Goal: Transaction & Acquisition: Purchase product/service

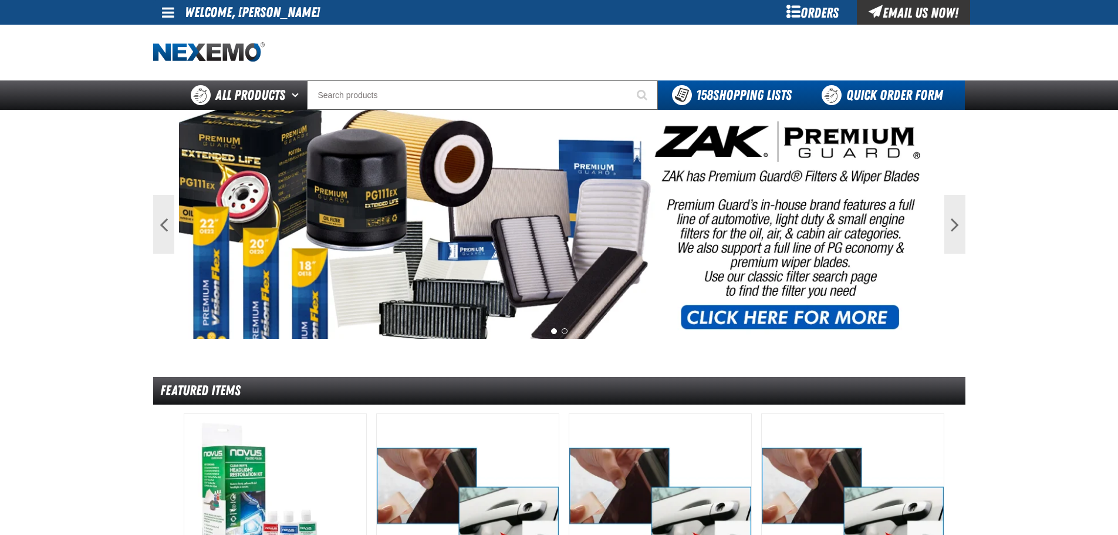
click at [874, 89] on link "Quick Order Form" at bounding box center [885, 94] width 159 height 29
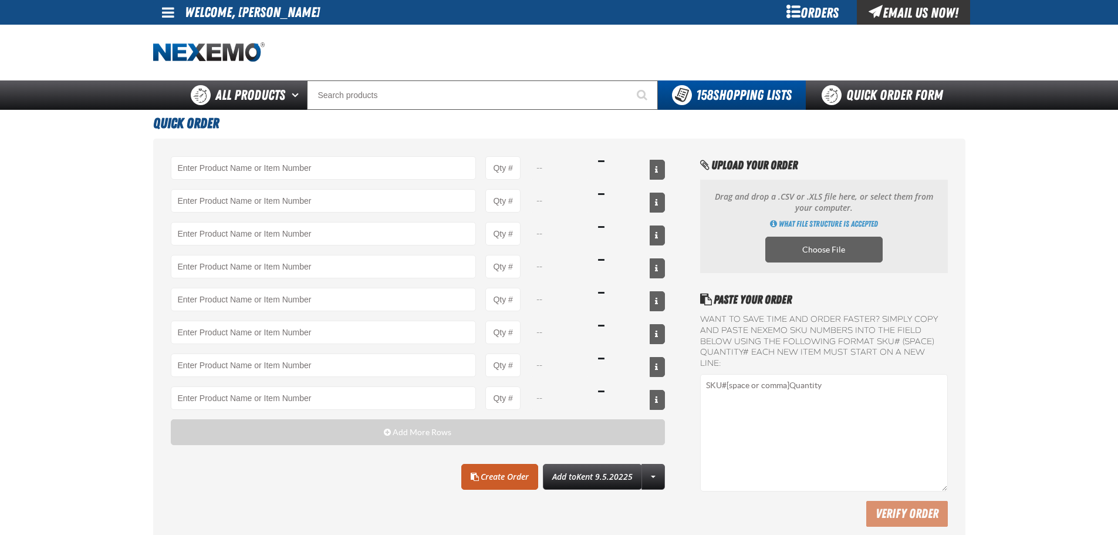
drag, startPoint x: 78, startPoint y: 252, endPoint x: 578, endPoint y: 213, distance: 501.7
click at [81, 250] on main "Quick Order -- -- -- -- -- -- -- -- Add More Rows Clear All Create Order" at bounding box center [559, 330] width 1118 height 440
click at [242, 167] on input "Product" at bounding box center [324, 167] width 306 height 23
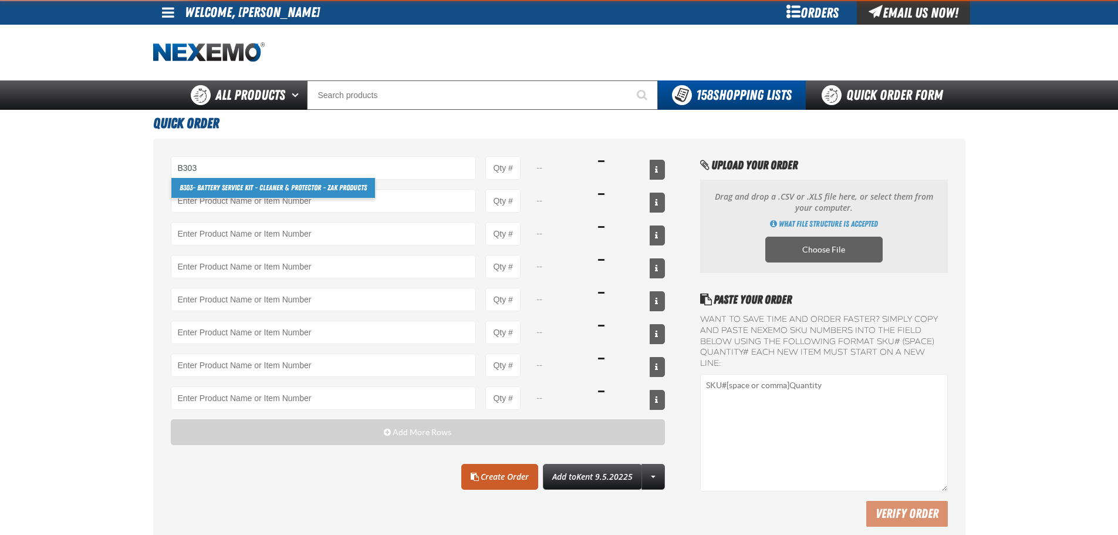
click at [217, 191] on link "B303 - Battery Service Kit - Cleaner & Protector - ZAK Products" at bounding box center [273, 188] width 204 height 20
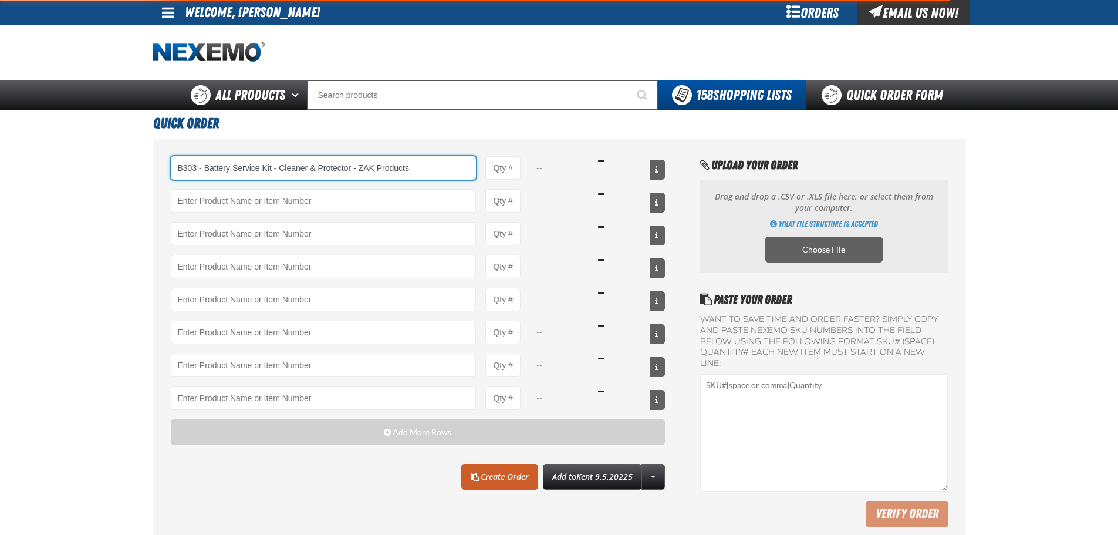
type input "B303 - Battery Service Kit - Cleaner &amp; Protector - ZAK Products"
type input "1"
select select "kit"
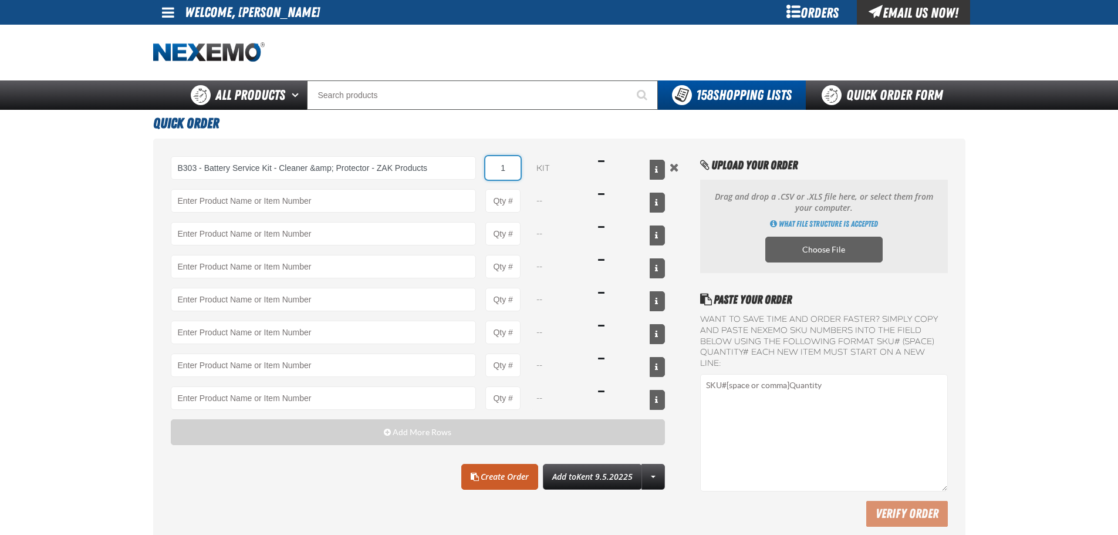
click at [510, 171] on input "1" at bounding box center [503, 167] width 35 height 23
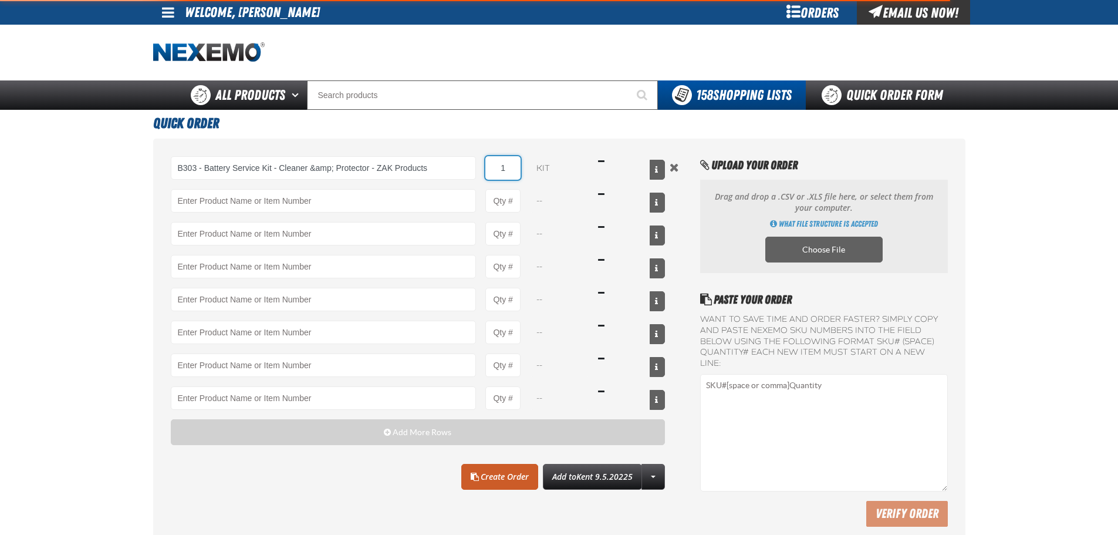
type input "B303 - Battery Service Kit - Cleaner &amp; Protector - ZAK Products"
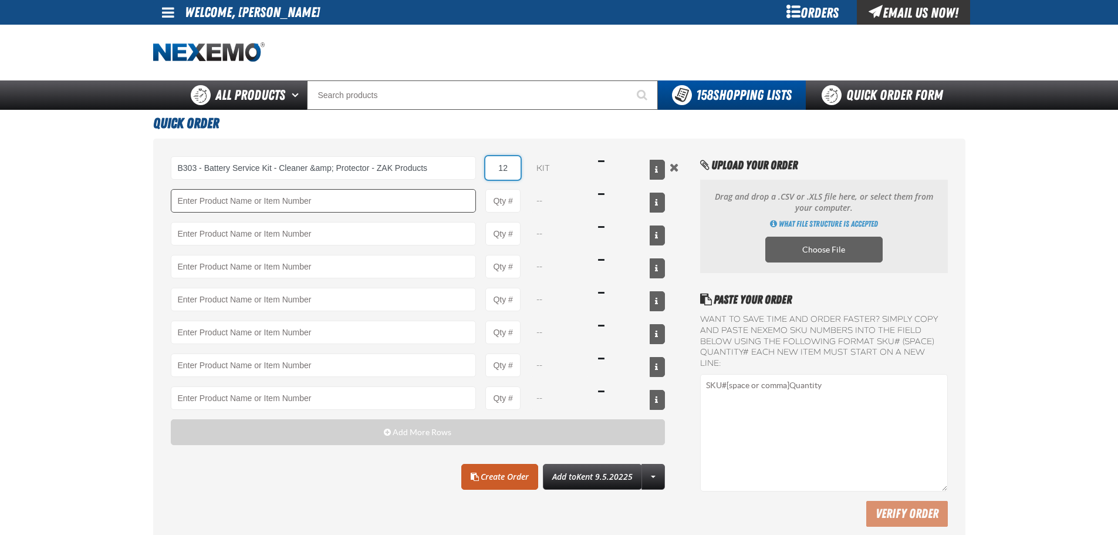
type input "12"
click at [251, 194] on input "Product" at bounding box center [324, 200] width 306 height 23
click at [204, 202] on input "Product" at bounding box center [324, 200] width 306 height 23
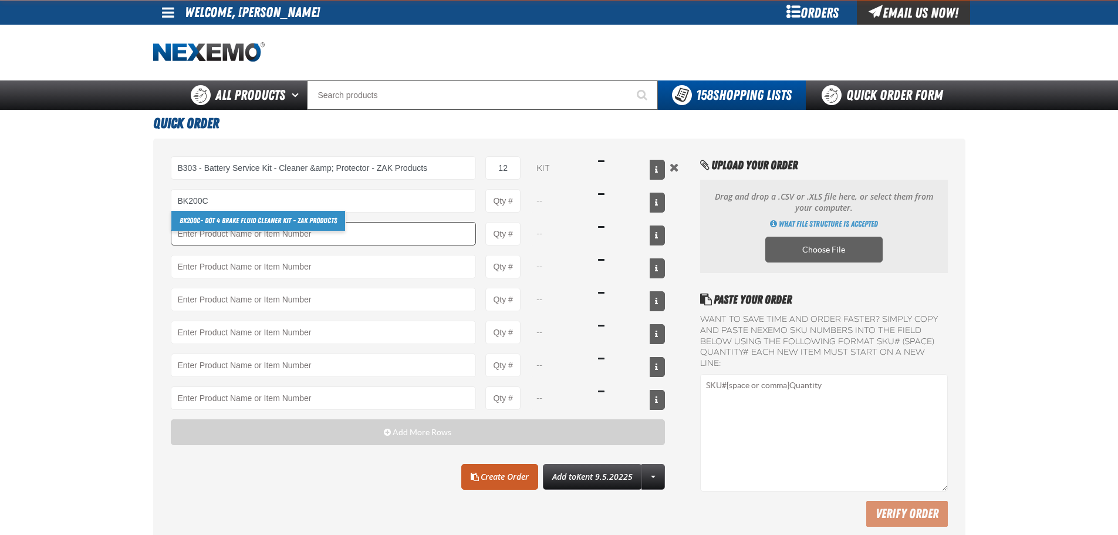
click at [275, 222] on link "BK200C - DOT 4 Brake Fluid Cleaner Kit - ZAK Products" at bounding box center [258, 221] width 174 height 20
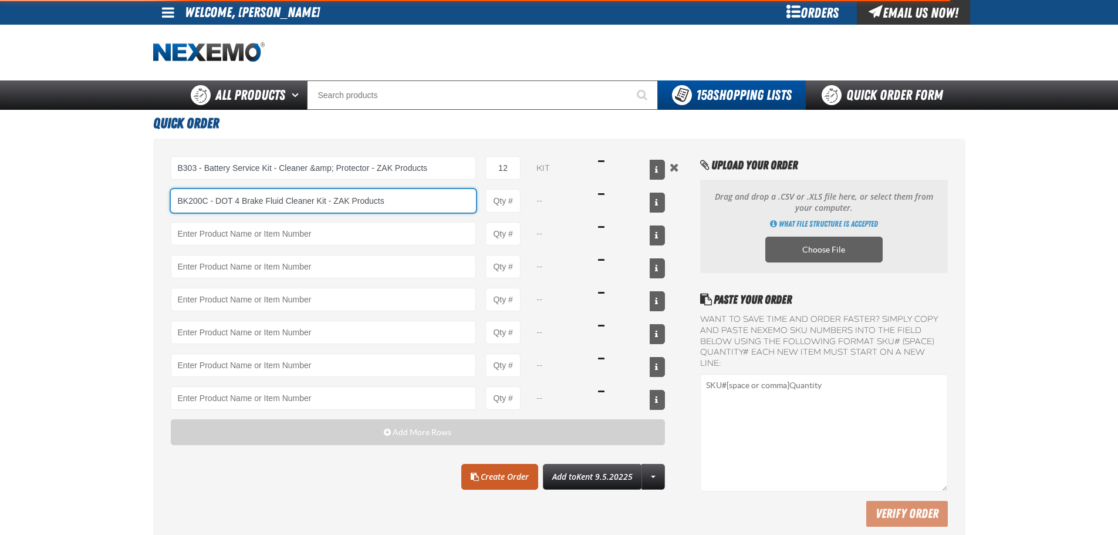
type input "BK200C - DOT 4 Brake Fluid Cleaner Kit - ZAK Products"
type input "1"
select select "kit"
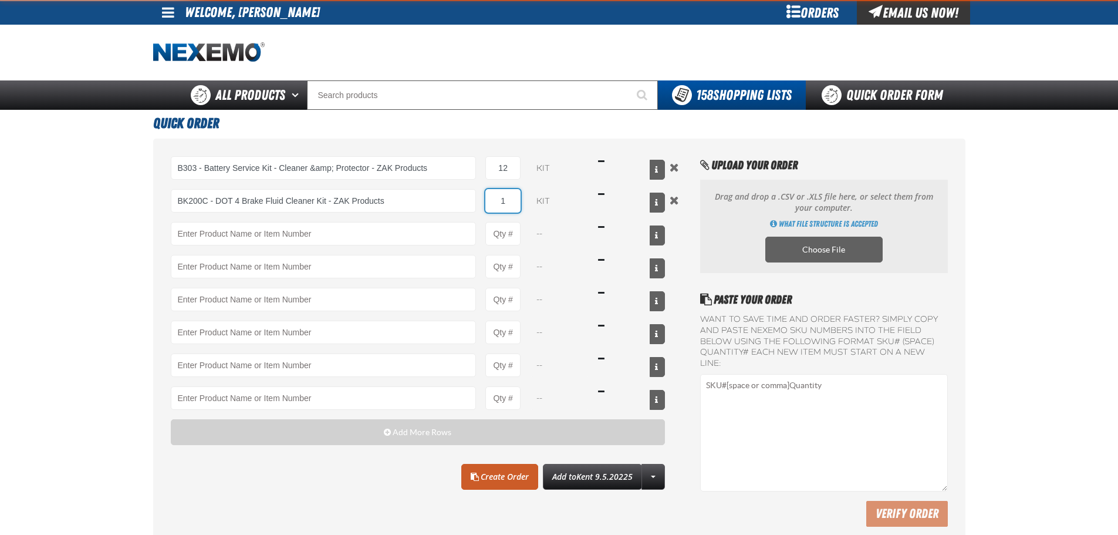
click at [510, 202] on input "1" at bounding box center [503, 200] width 35 height 23
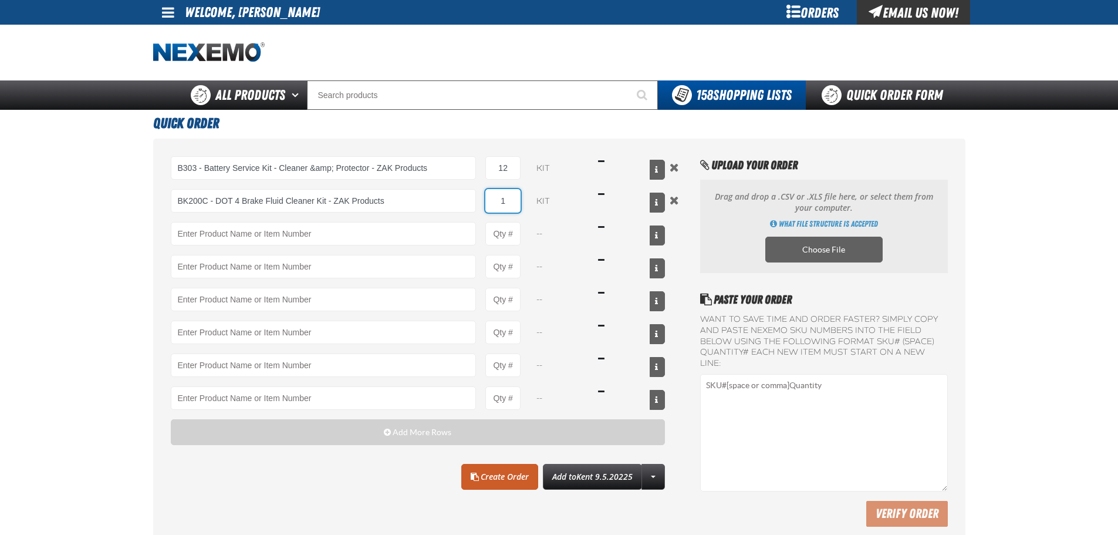
click at [510, 202] on input "1" at bounding box center [503, 200] width 35 height 23
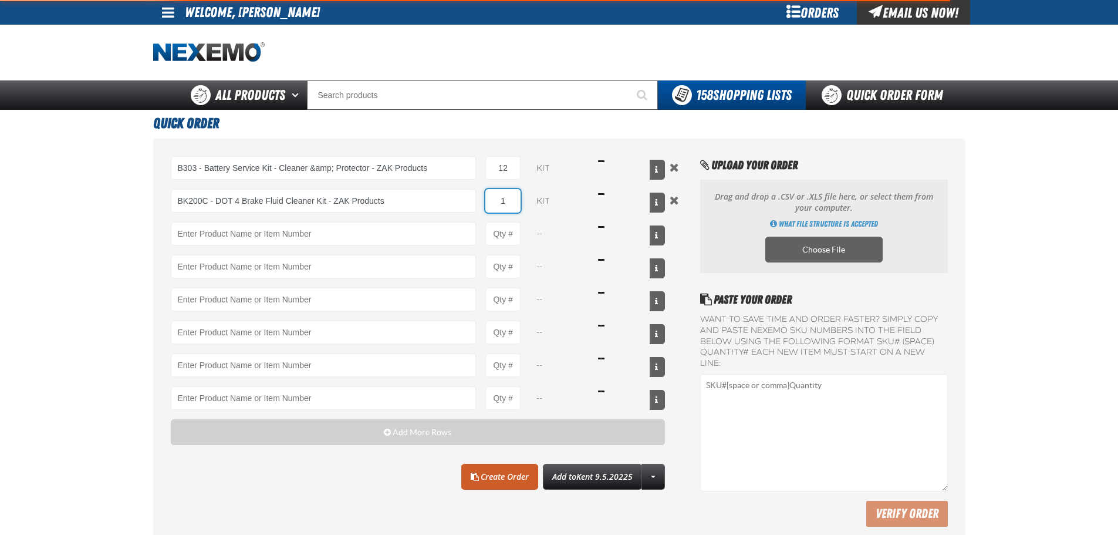
type input "BK200C - DOT 4 Brake Fluid Cleaner Kit - ZAK Products"
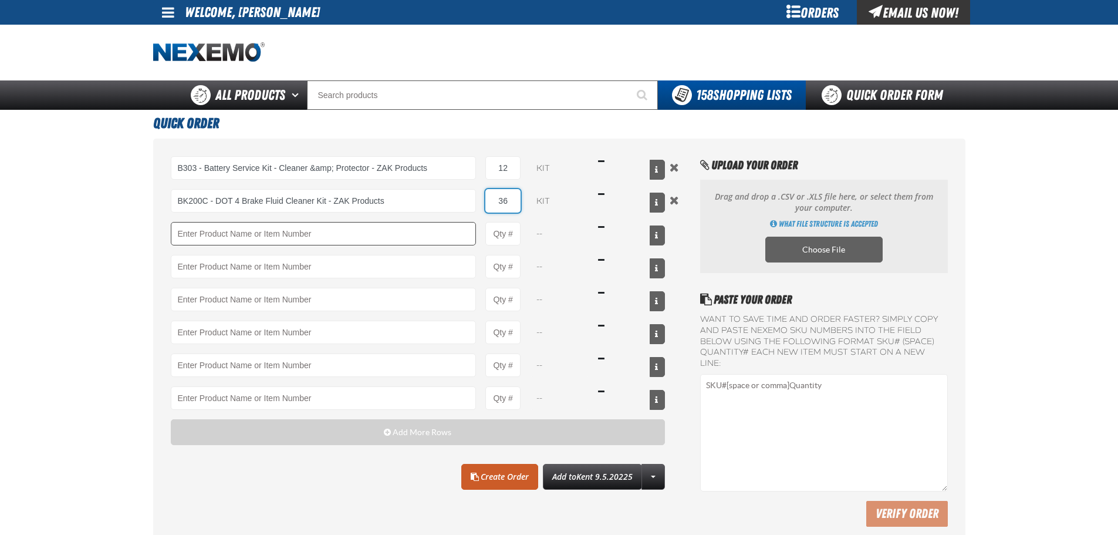
type input "36"
click at [255, 227] on input "Product" at bounding box center [324, 233] width 306 height 23
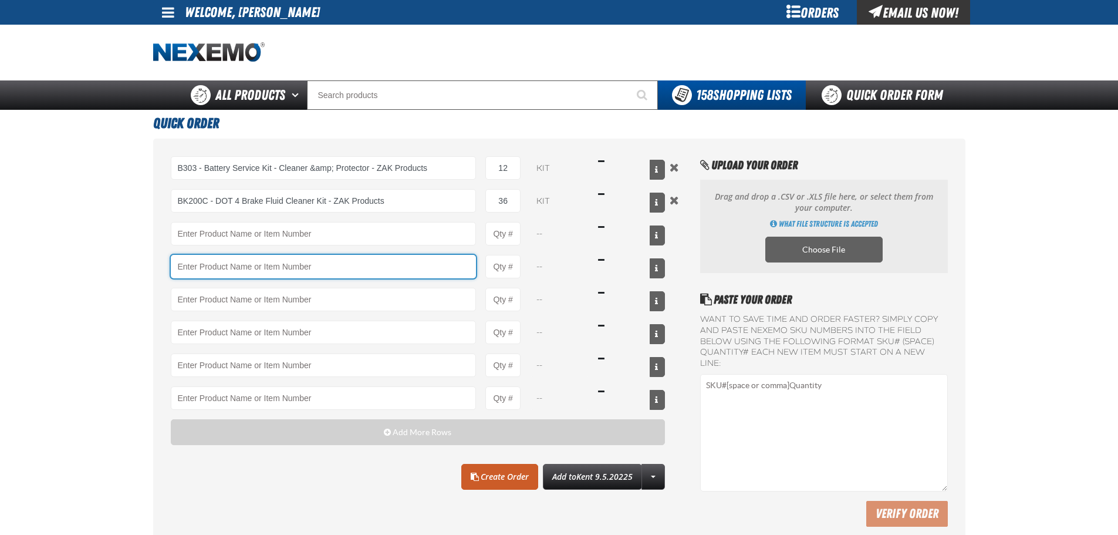
click at [194, 265] on input "Product" at bounding box center [324, 266] width 306 height 23
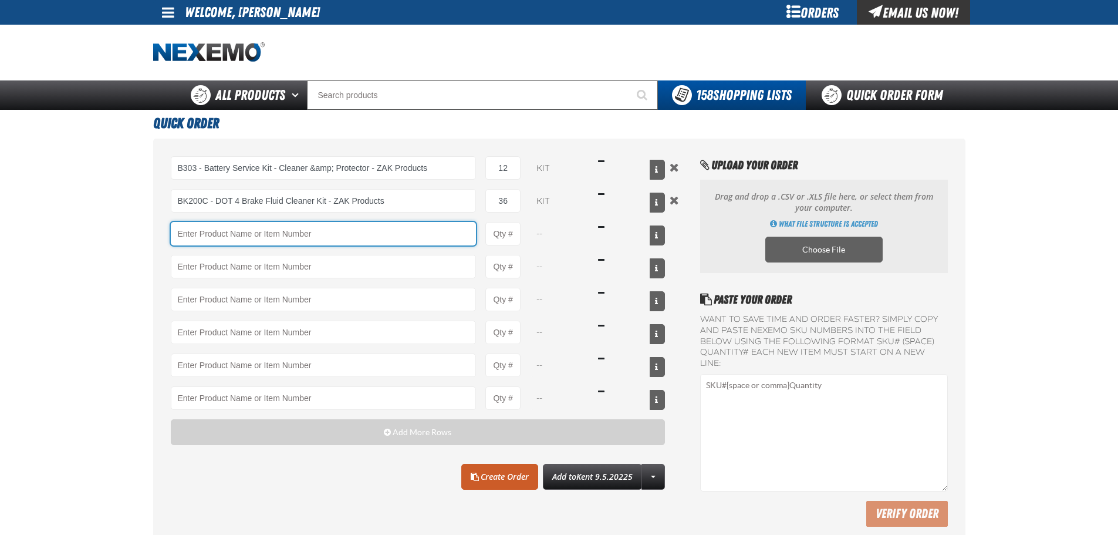
click at [194, 238] on input "Product" at bounding box center [324, 233] width 306 height 23
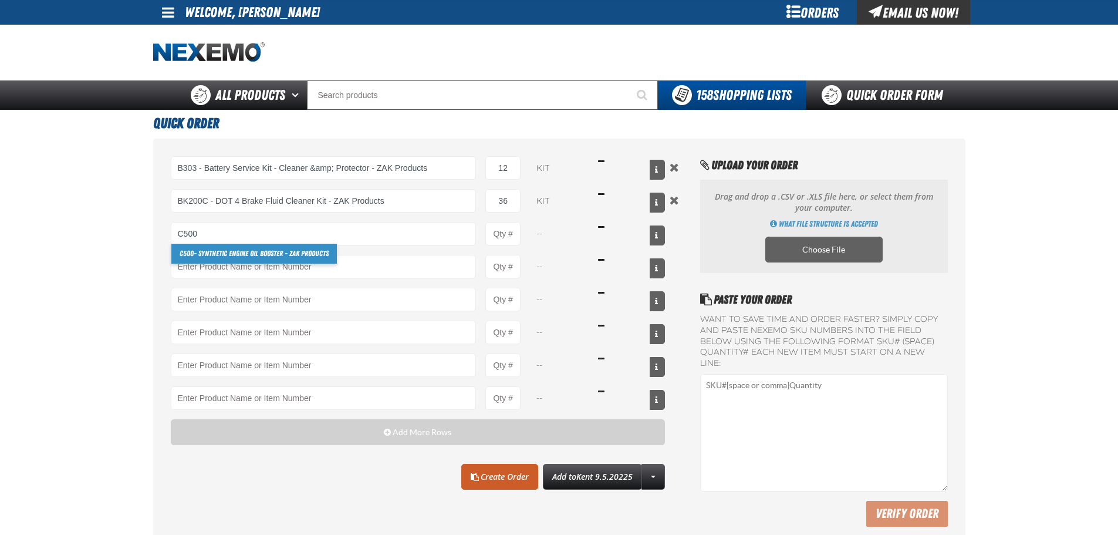
click at [214, 252] on link "C500 - Synthetic Engine Oil Booster - ZAK Products" at bounding box center [254, 254] width 166 height 20
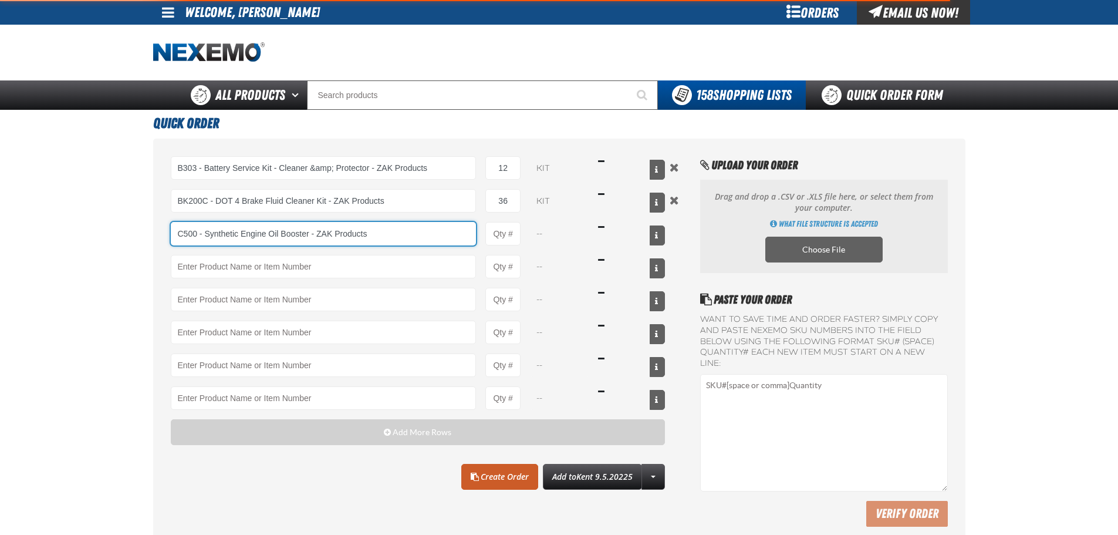
type input "C500 - Synthetic Engine Oil Booster - ZAK Products"
type input "1"
select select "bottle"
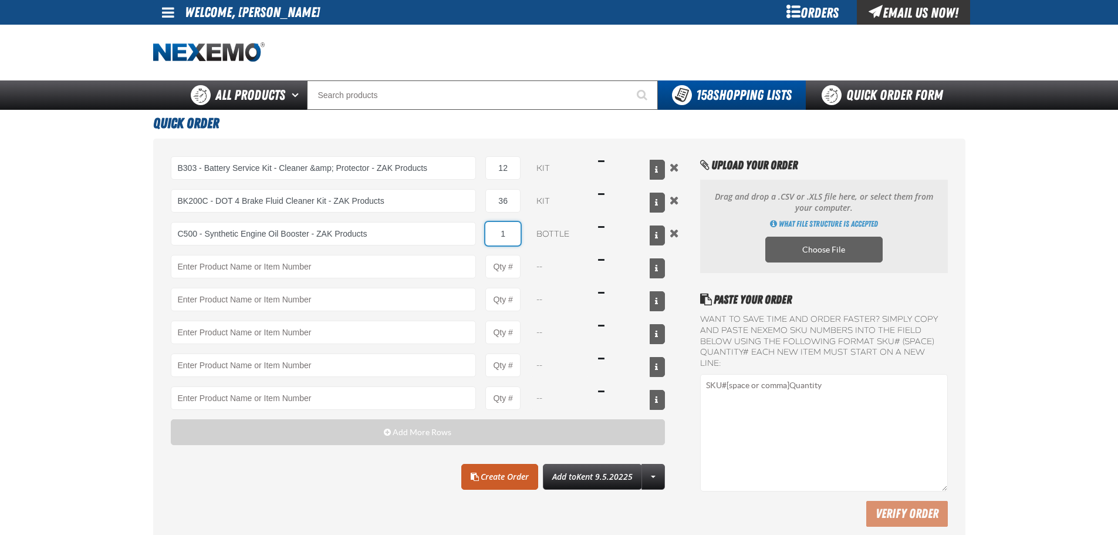
click at [514, 232] on input "1" at bounding box center [503, 233] width 35 height 23
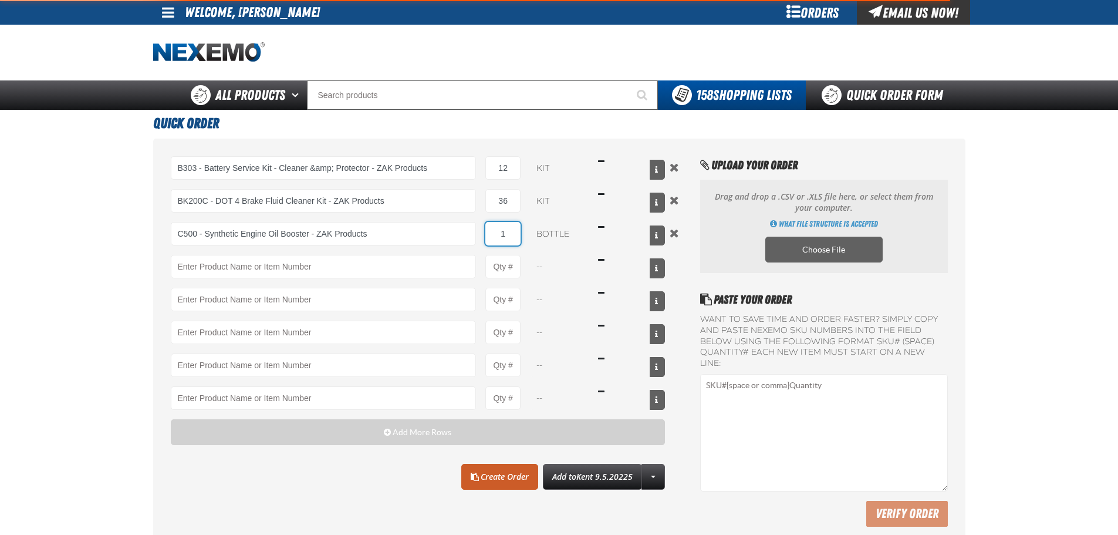
type input "C500 - Synthetic Engine Oil Booster - ZAK Products"
click at [508, 231] on input "1" at bounding box center [503, 233] width 35 height 23
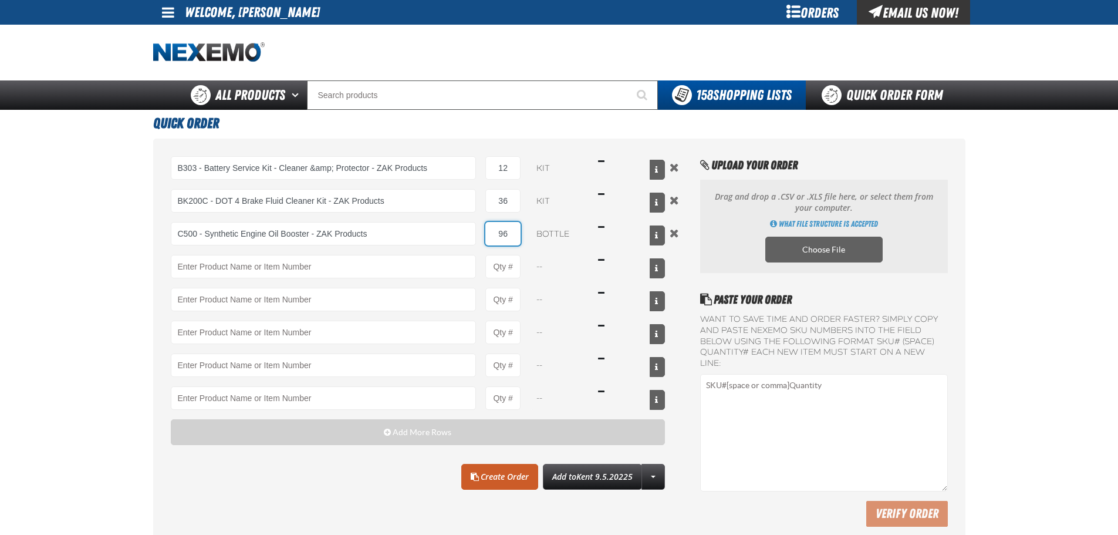
type input "96"
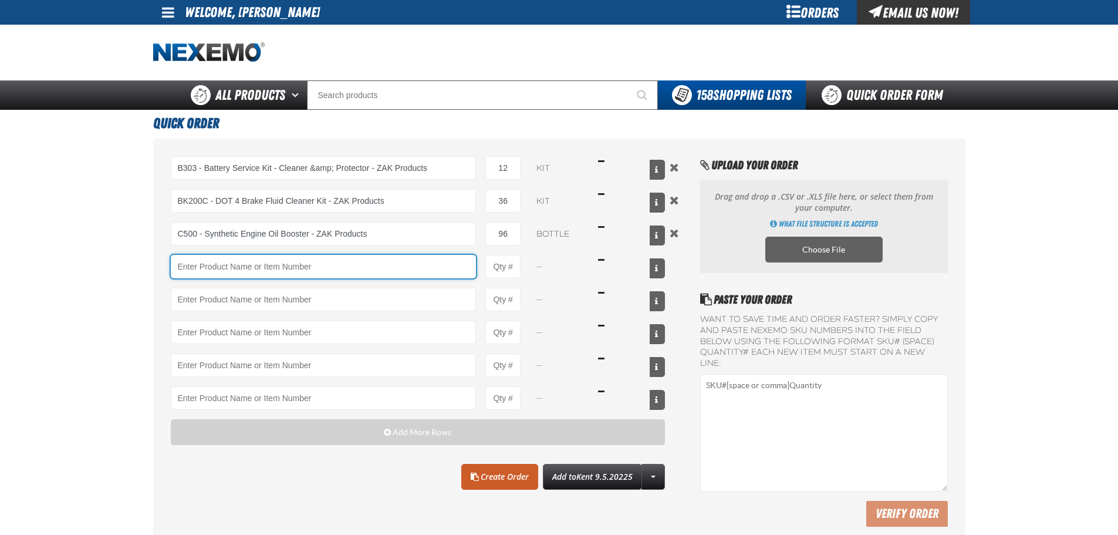
click at [179, 277] on input "Product" at bounding box center [324, 266] width 306 height 23
click at [294, 271] on input "Product" at bounding box center [324, 266] width 306 height 23
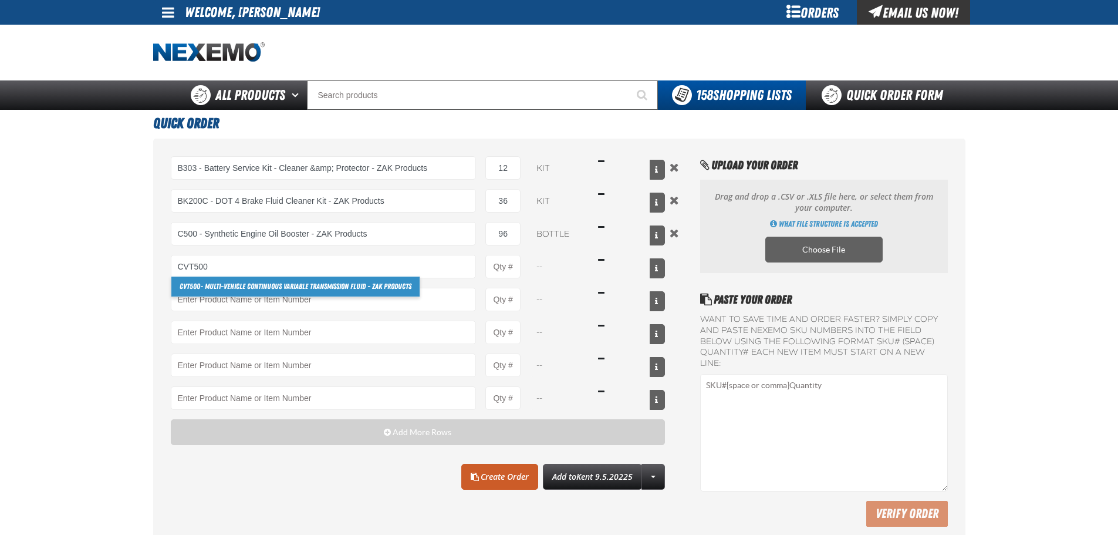
click at [233, 280] on link "CVT500 - Multi-Vehicle Continuous Variable Transmission Fluid - ZAK Products" at bounding box center [295, 287] width 248 height 20
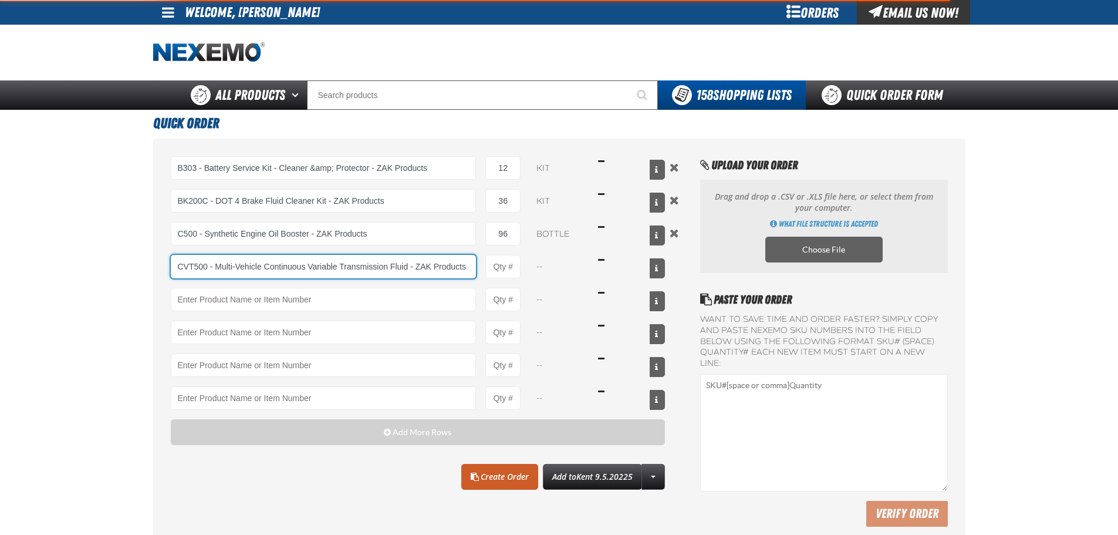
type input "CVT500 - Multi-Vehicle Continuous Variable Transmission Fluid - ZAK Products"
type input "1"
select select "bottle"
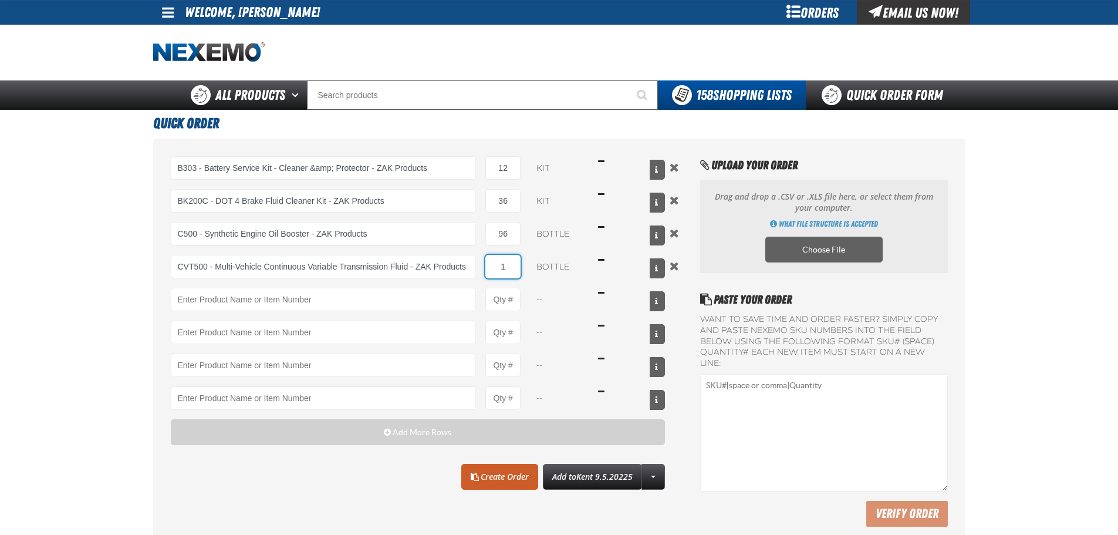
click at [494, 271] on input "1" at bounding box center [503, 266] width 35 height 23
type input "CVT500 - Multi-Vehicle Continuous Variable Transmission Fluid - ZAK Products"
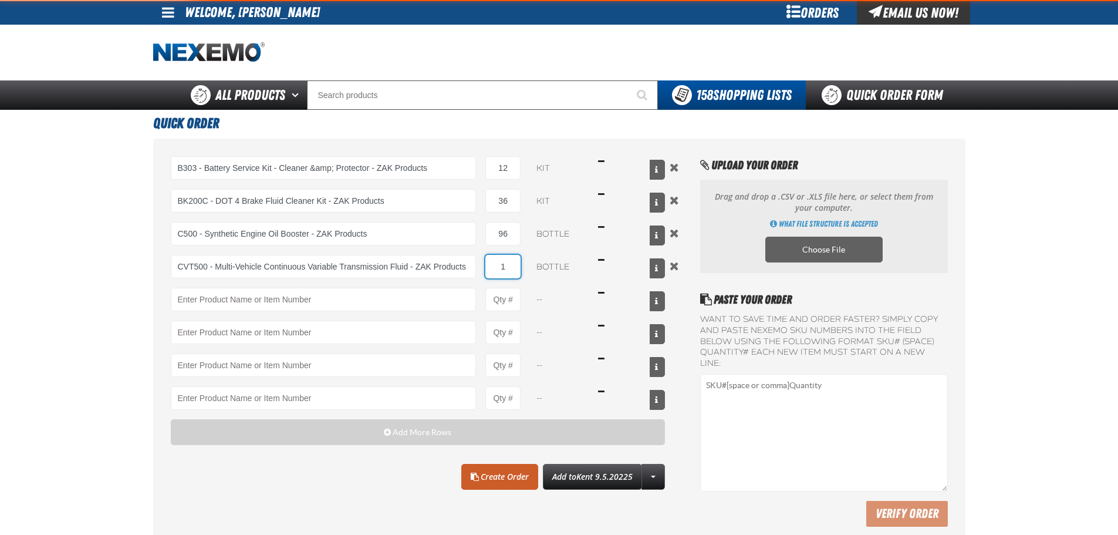
click at [506, 266] on input "1" at bounding box center [503, 266] width 35 height 23
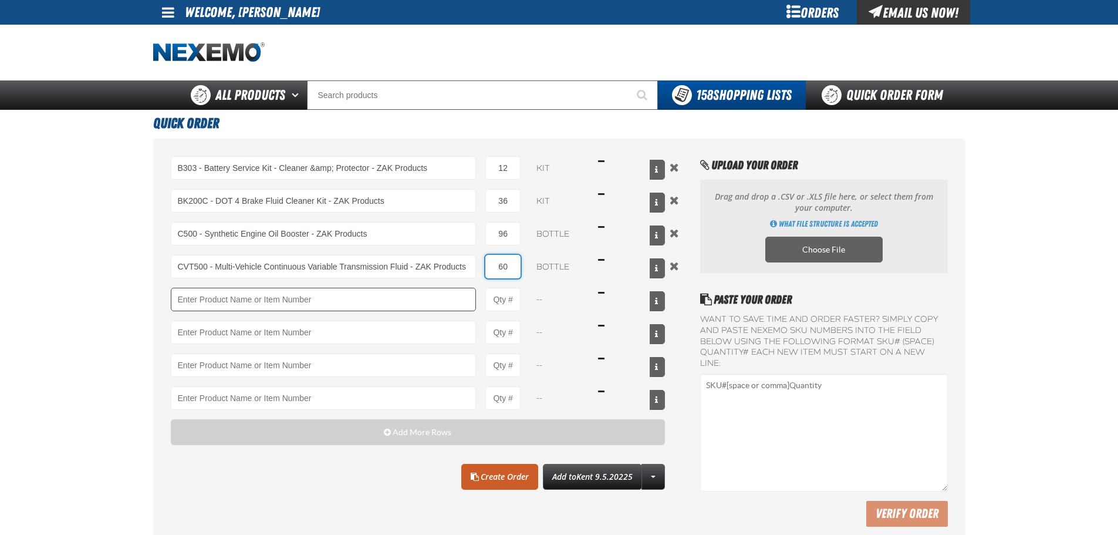
type input "60"
click at [332, 293] on input "Product" at bounding box center [324, 299] width 306 height 23
click at [206, 300] on input "Product" at bounding box center [324, 299] width 306 height 23
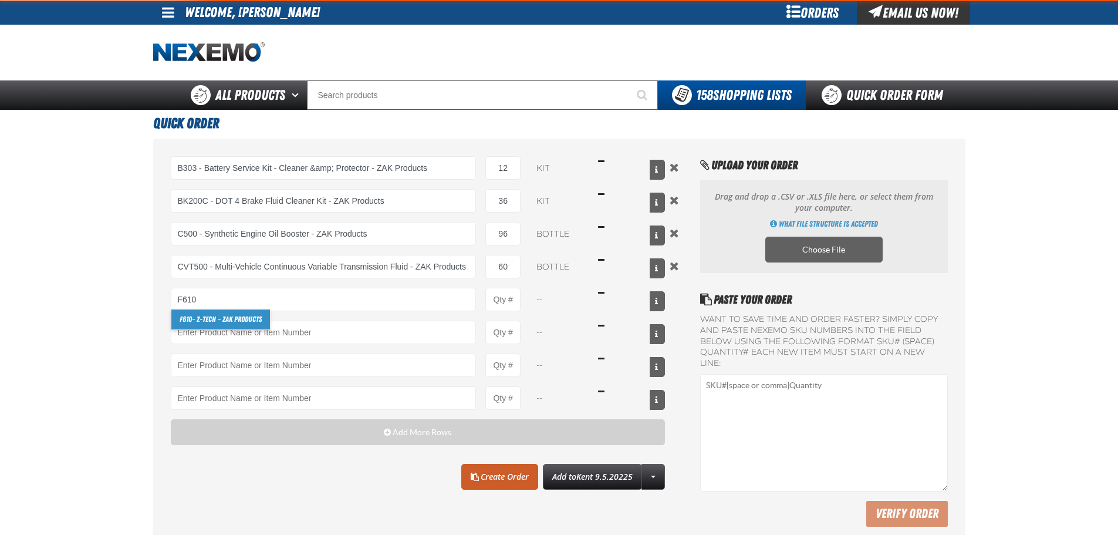
click at [208, 319] on link "F610 - Z-Tech - ZAK Products" at bounding box center [220, 319] width 99 height 20
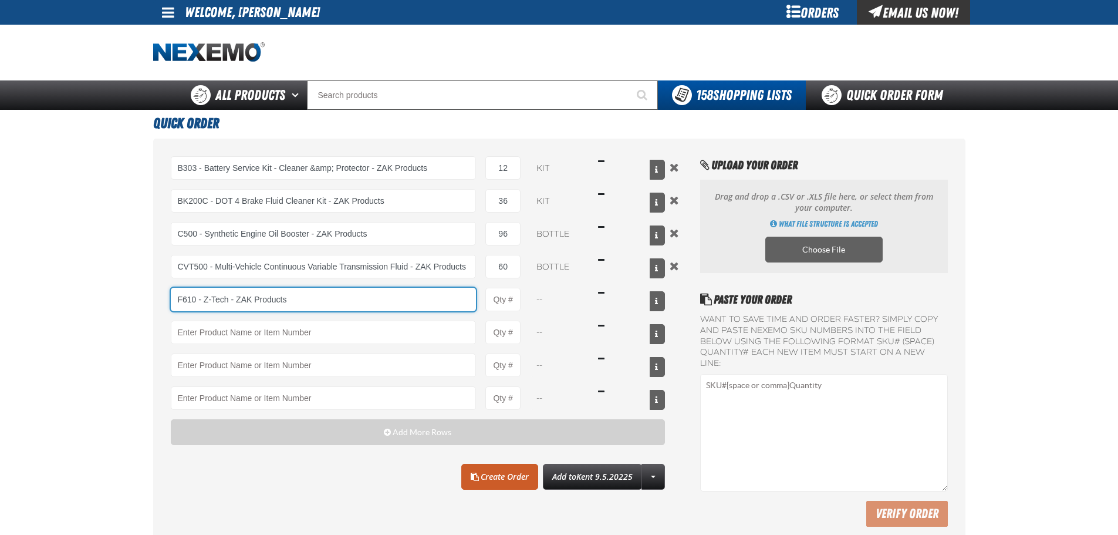
type input "F610 - Z-Tech - ZAK Products"
type input "1"
select select "bottle"
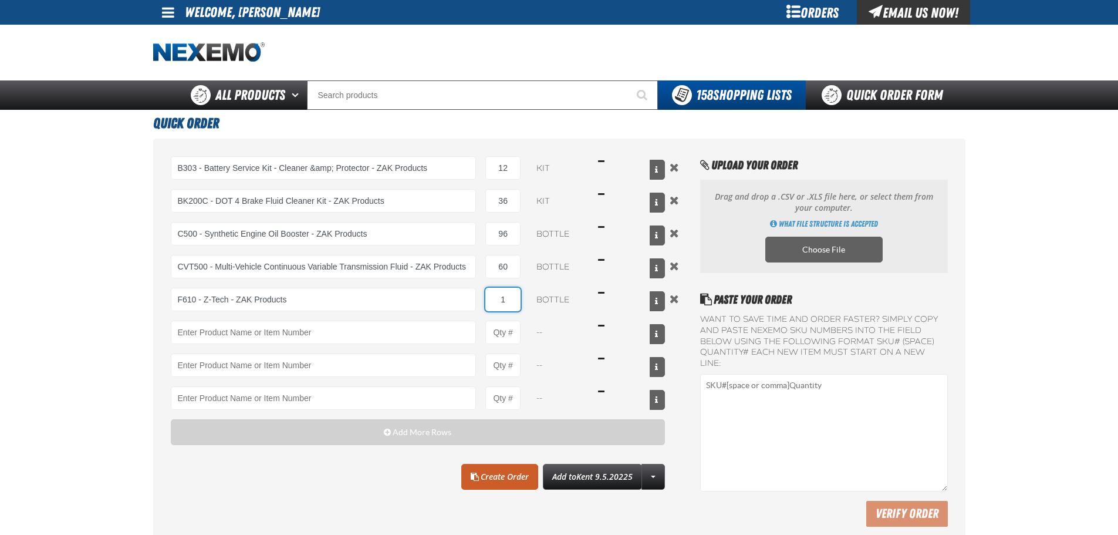
click at [510, 301] on input "1" at bounding box center [503, 299] width 35 height 23
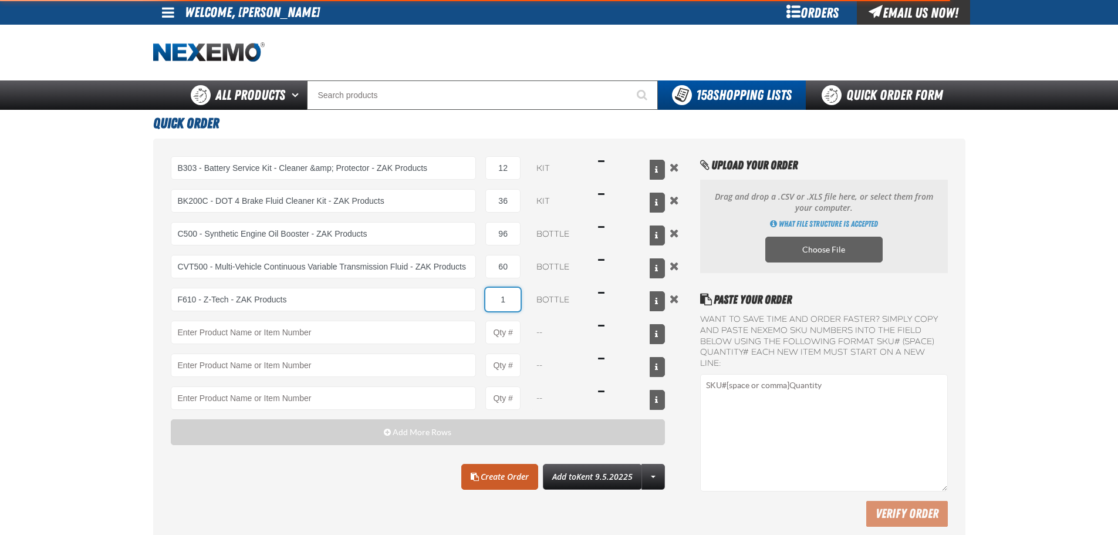
type input "F610 - Z-Tech - ZAK Products"
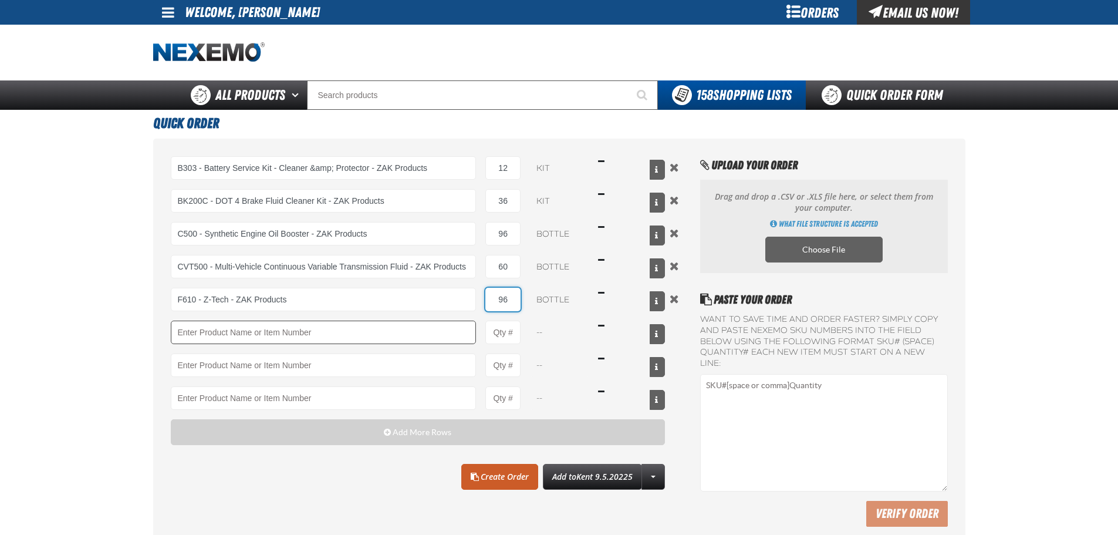
type input "96"
click at [213, 330] on input "Product" at bounding box center [324, 332] width 306 height 23
click at [230, 341] on input "Product" at bounding box center [324, 332] width 306 height 23
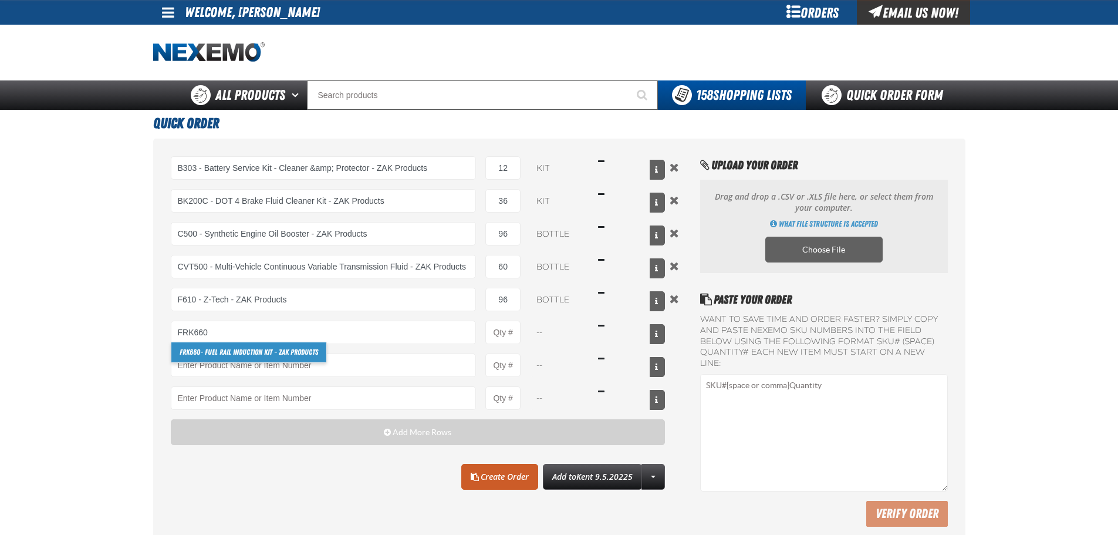
click at [203, 355] on link "FRK660 - Fuel Rail Induction Kit - ZAK Products" at bounding box center [248, 352] width 155 height 20
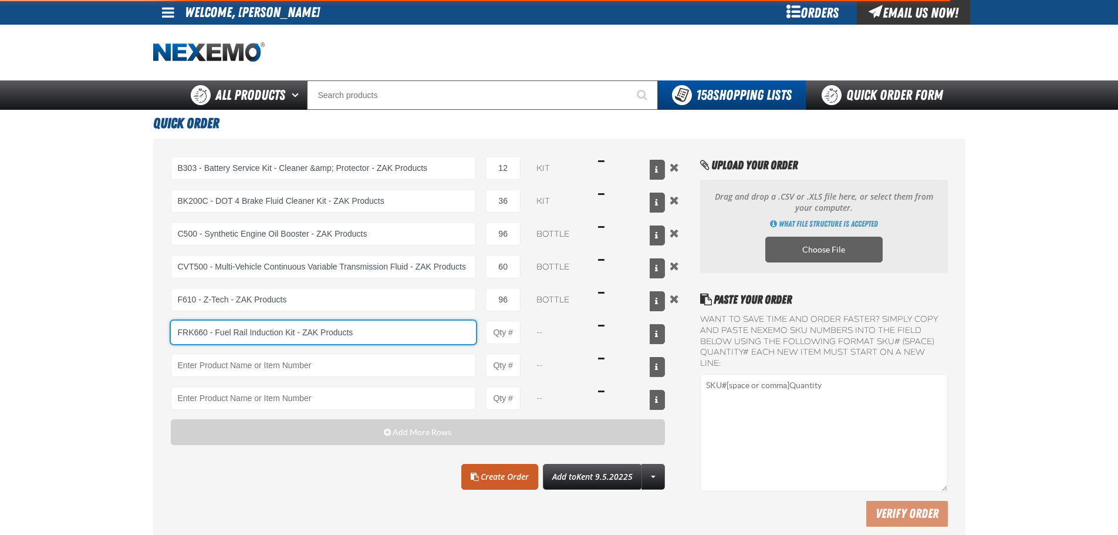
type input "FRK660 - Fuel Rail Induction Kit - ZAK Products"
type input "1"
select select "kit"
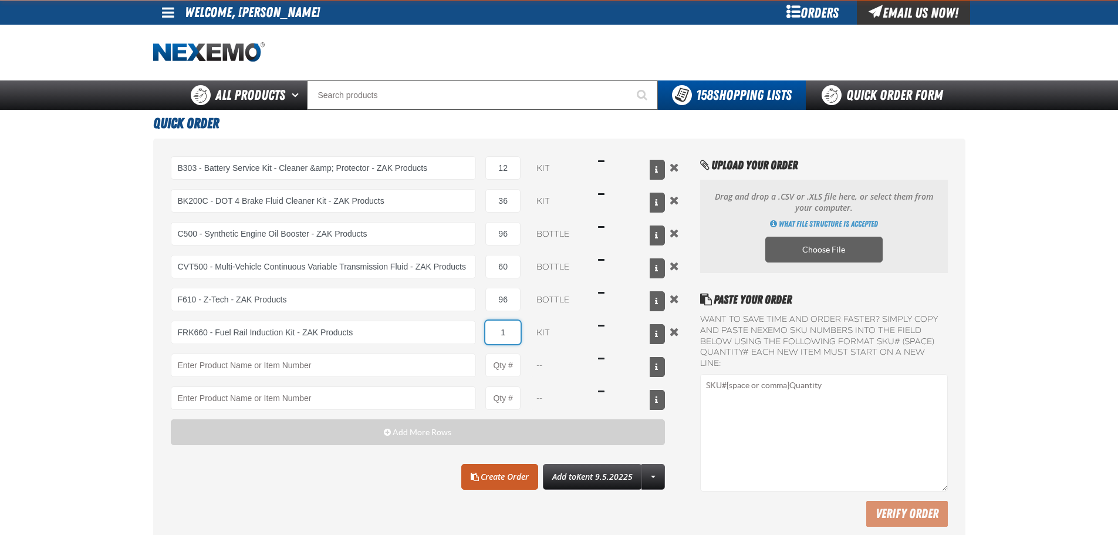
click at [505, 335] on input "1" at bounding box center [503, 332] width 35 height 23
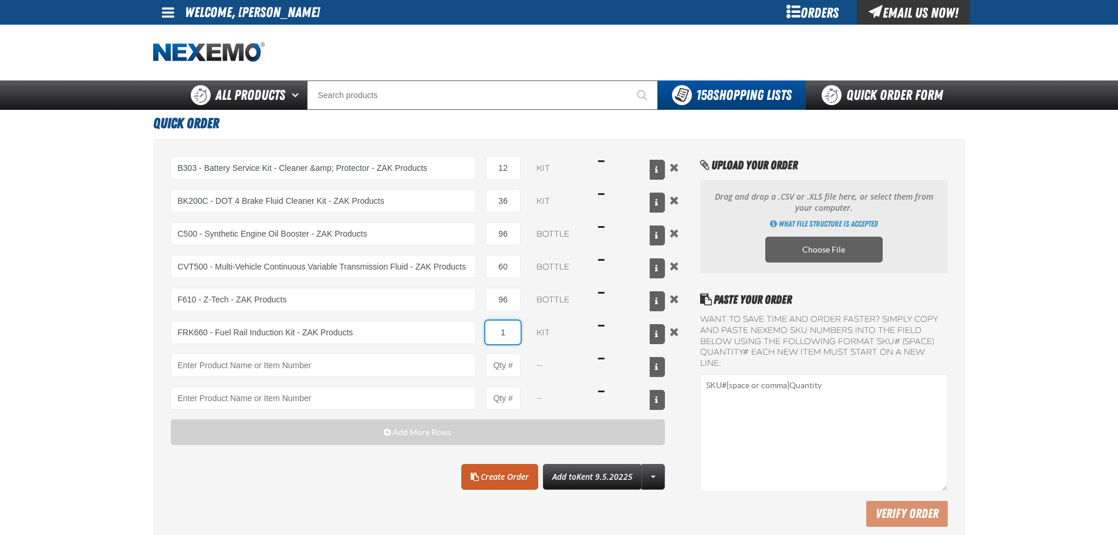
click at [506, 333] on input "1" at bounding box center [503, 332] width 35 height 23
type input "FRK660 - Fuel Rail Induction Kit - ZAK Products"
type input "12"
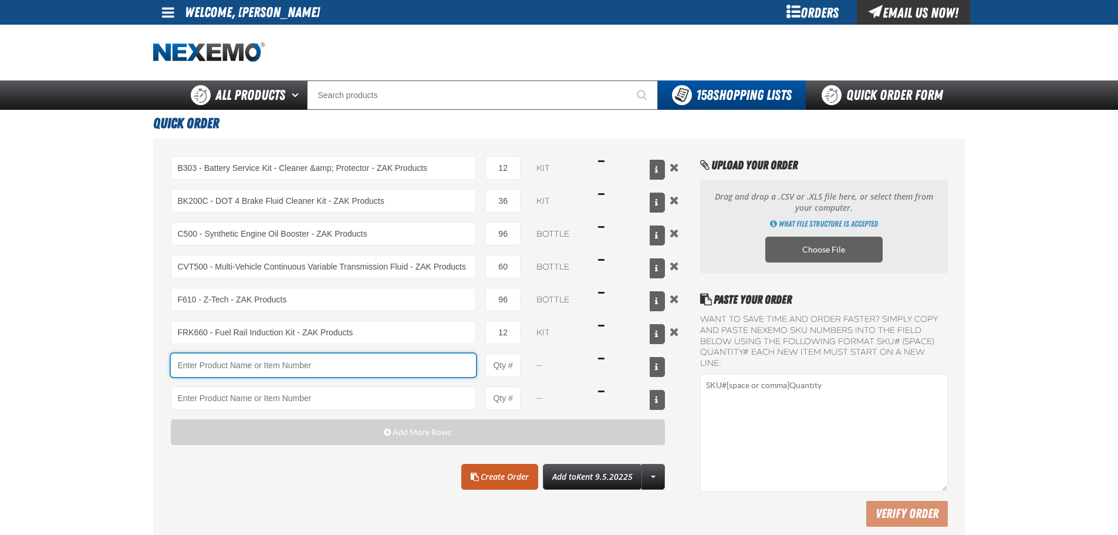
click at [395, 355] on input "Product" at bounding box center [324, 364] width 306 height 23
click at [244, 359] on input "Product" at bounding box center [324, 364] width 306 height 23
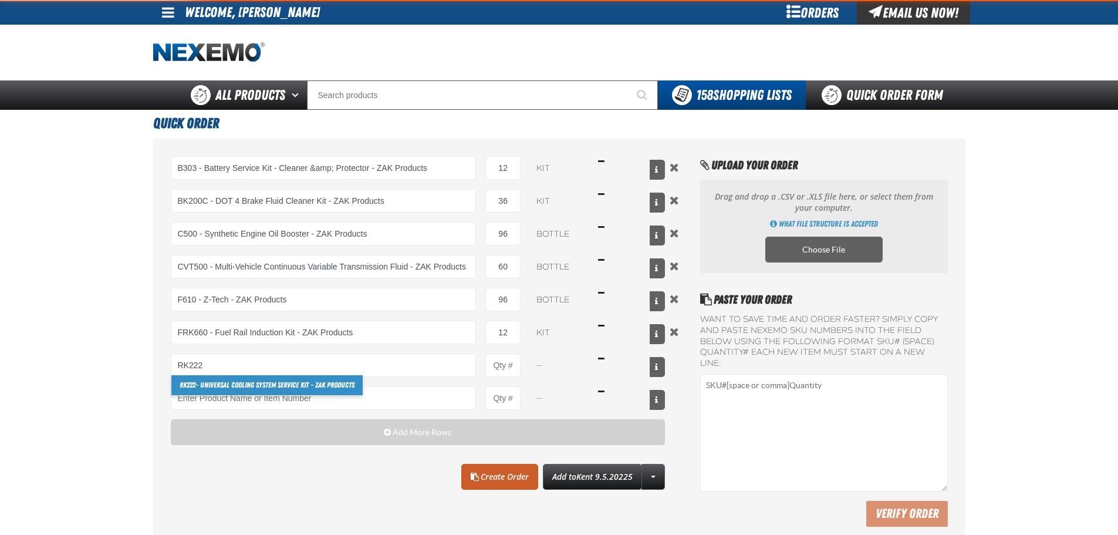
drag, startPoint x: 215, startPoint y: 380, endPoint x: 197, endPoint y: 387, distance: 19.0
click at [197, 387] on link "RK222 - Universal Cooling System Service Kit - ZAK Products" at bounding box center [266, 385] width 191 height 20
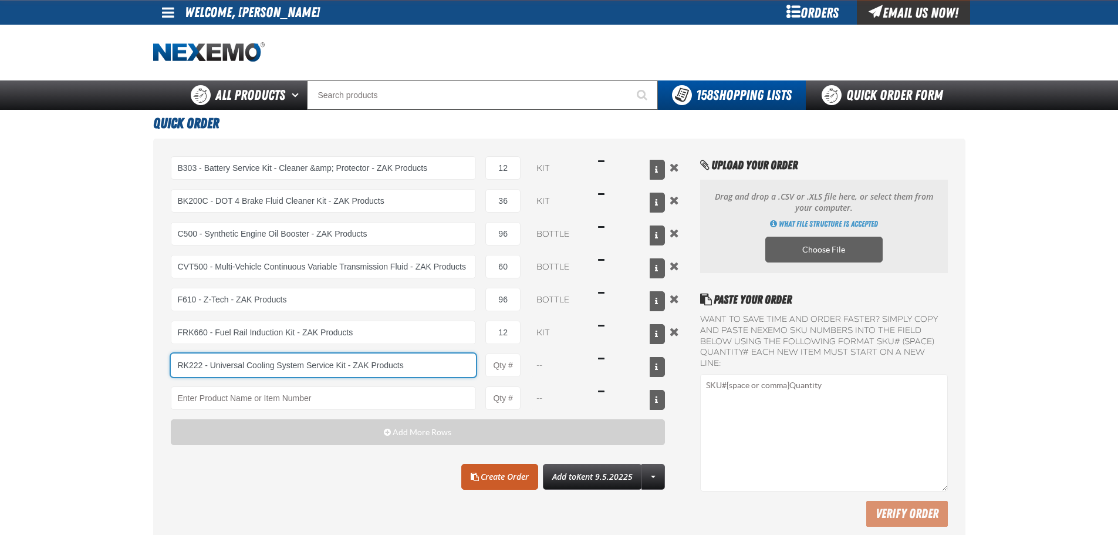
type input "RK222 - Universal Cooling System Service Kit - ZAK Products"
type input "1"
select select "kit"
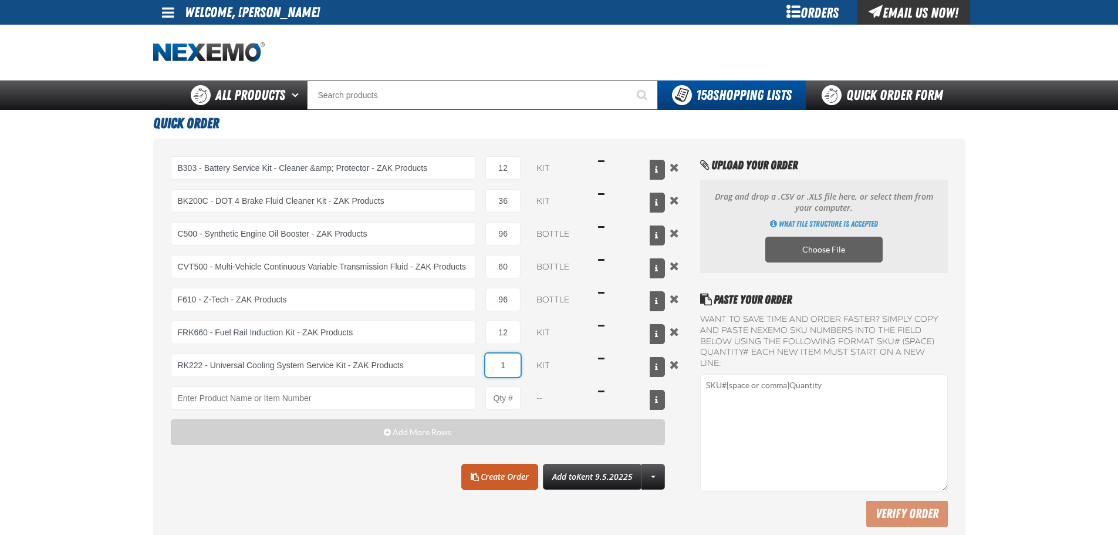
click at [508, 368] on input "1" at bounding box center [503, 364] width 35 height 23
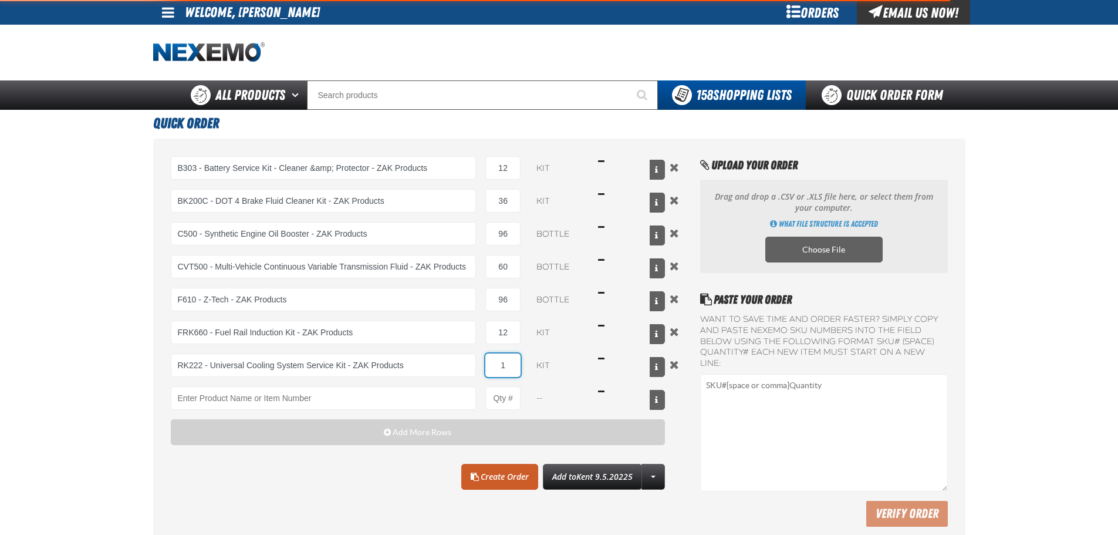
type input "RK222 - Universal Cooling System Service Kit - ZAK Products"
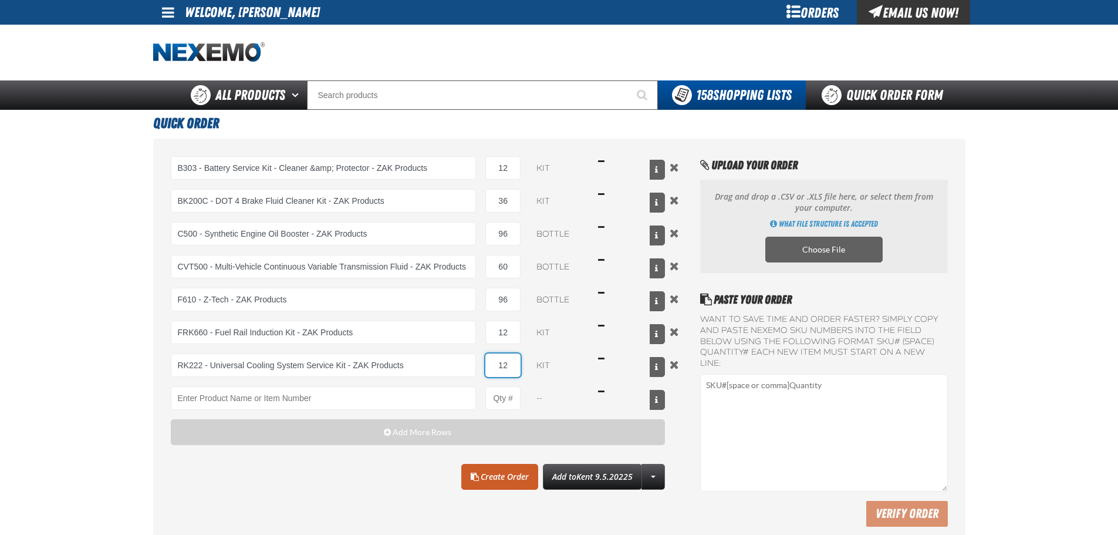
type input "12"
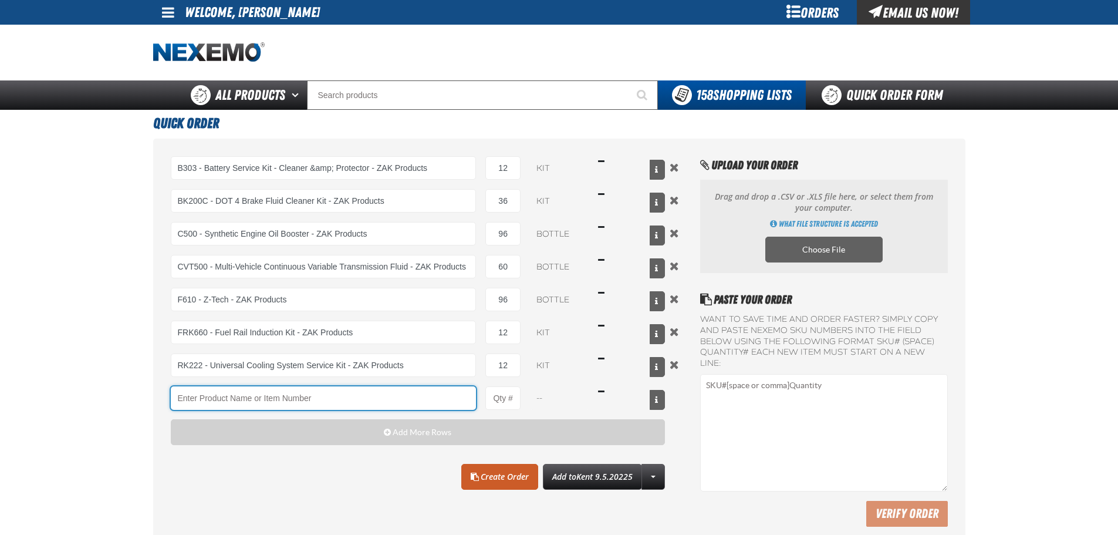
click at [191, 395] on input "Product" at bounding box center [324, 397] width 306 height 23
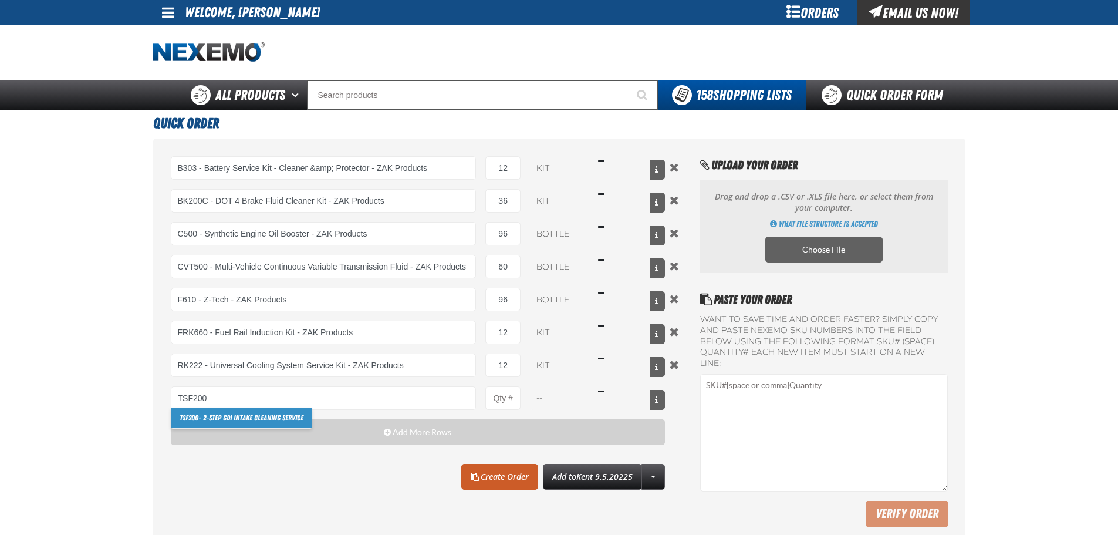
click at [219, 416] on link "TSF200 - 2-Step GDI Intake Cleaning Service" at bounding box center [241, 418] width 140 height 20
type input "TSF200 - 2-Step GDI Intake Cleaning Service"
type input "1"
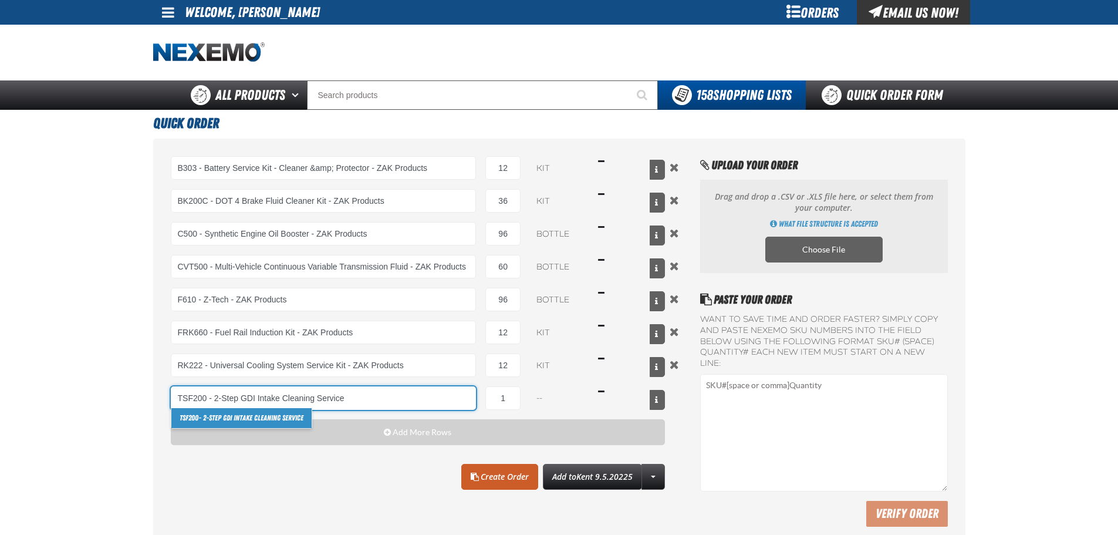
select select "kit"
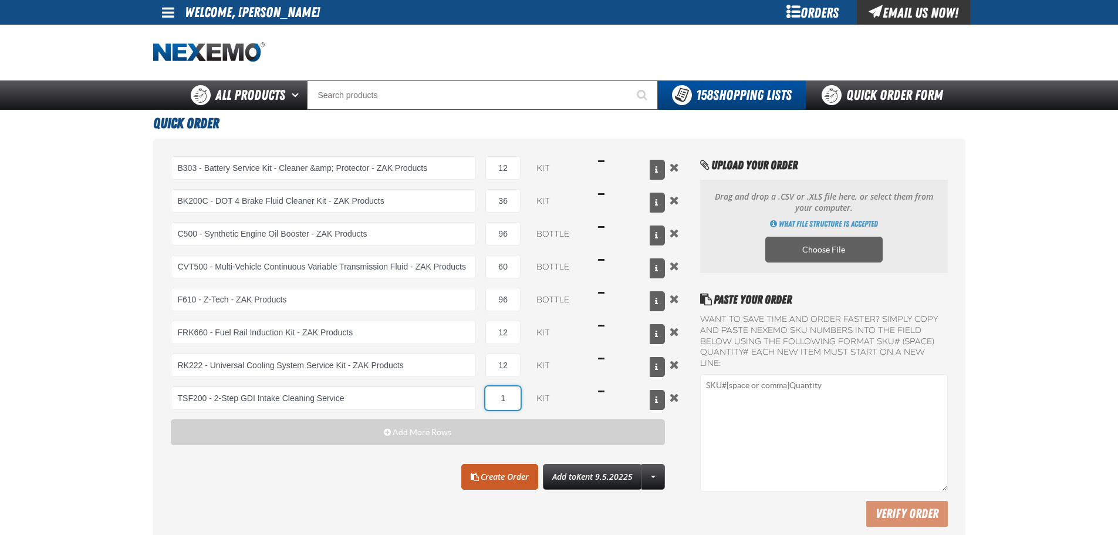
click at [510, 396] on input "1" at bounding box center [503, 397] width 35 height 23
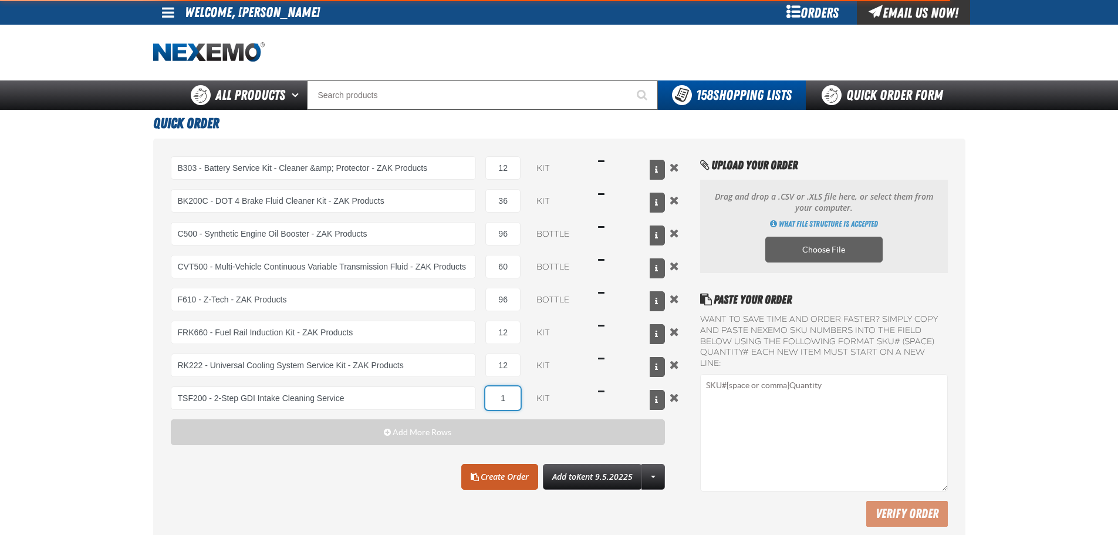
type input "TSF200 - 2-Step GDI Intake Cleaning Service"
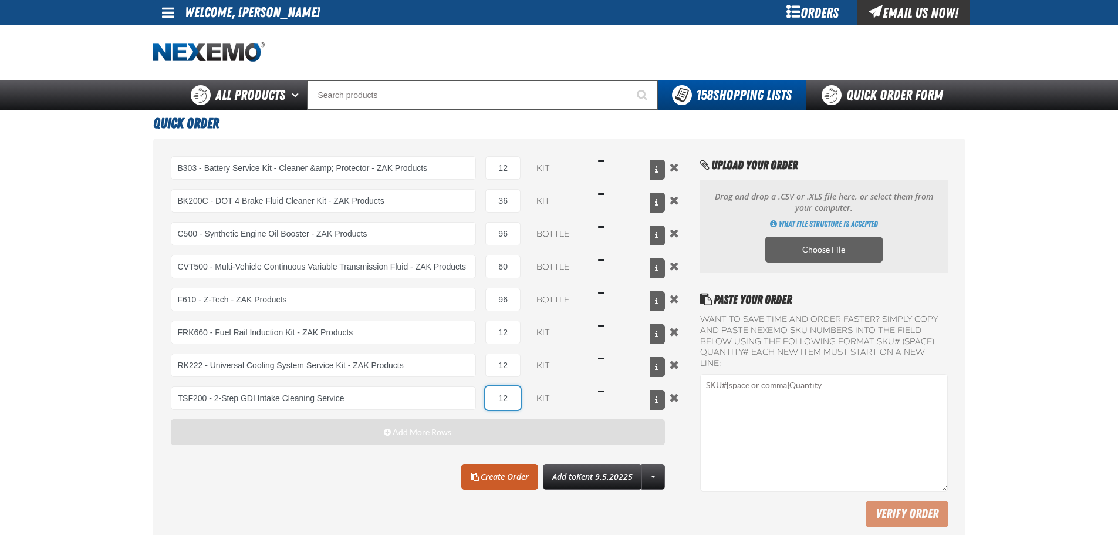
type input "12"
click at [504, 426] on button "Add More Rows" at bounding box center [418, 432] width 495 height 26
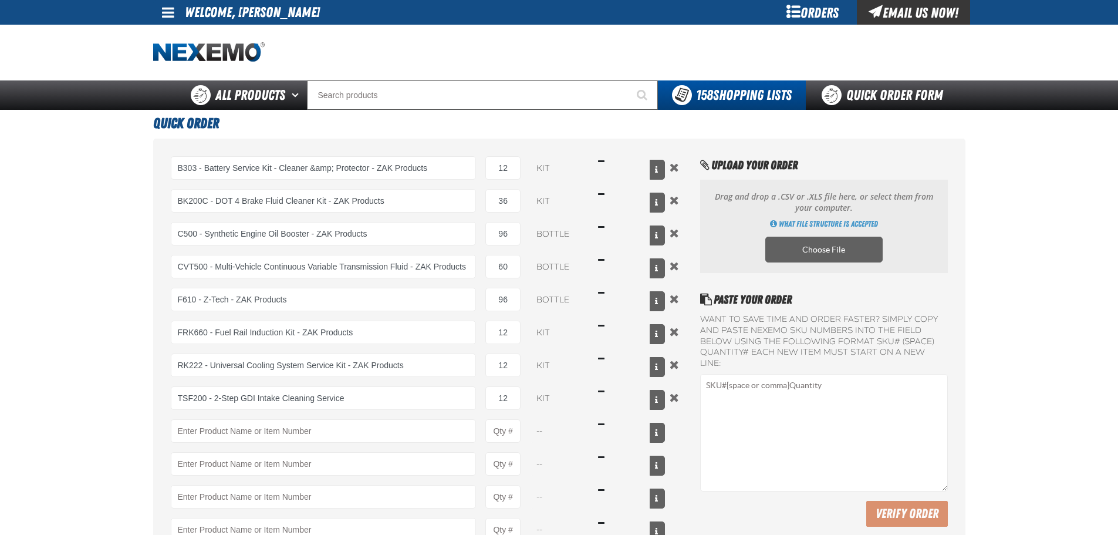
click at [205, 444] on div "B303 - Battery Service Kit - Cleaner &amp; Protector - ZAK Products B303 - Batt…" at bounding box center [418, 365] width 495 height 418
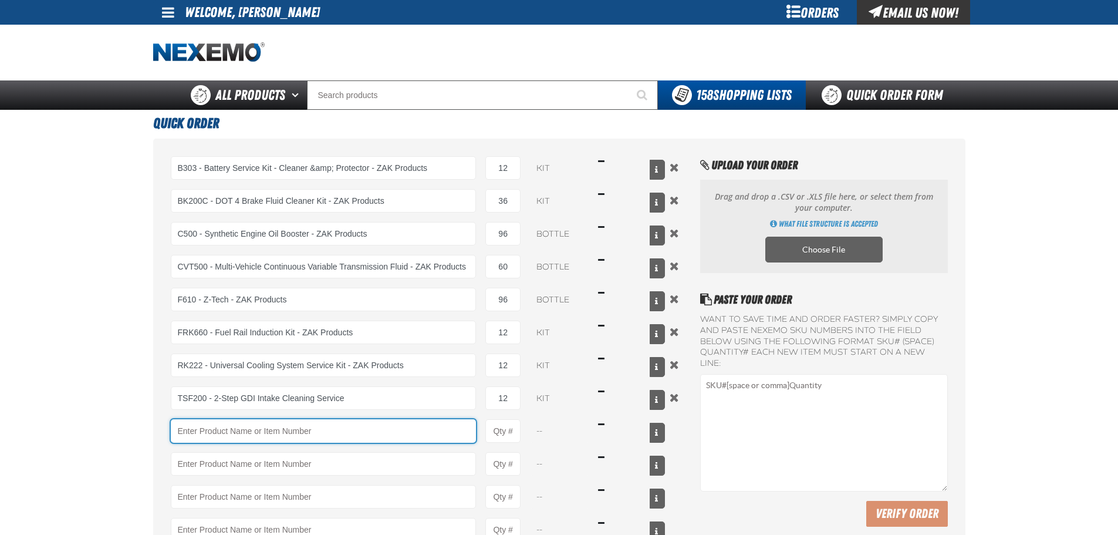
click at [210, 429] on input "Product" at bounding box center [324, 430] width 306 height 23
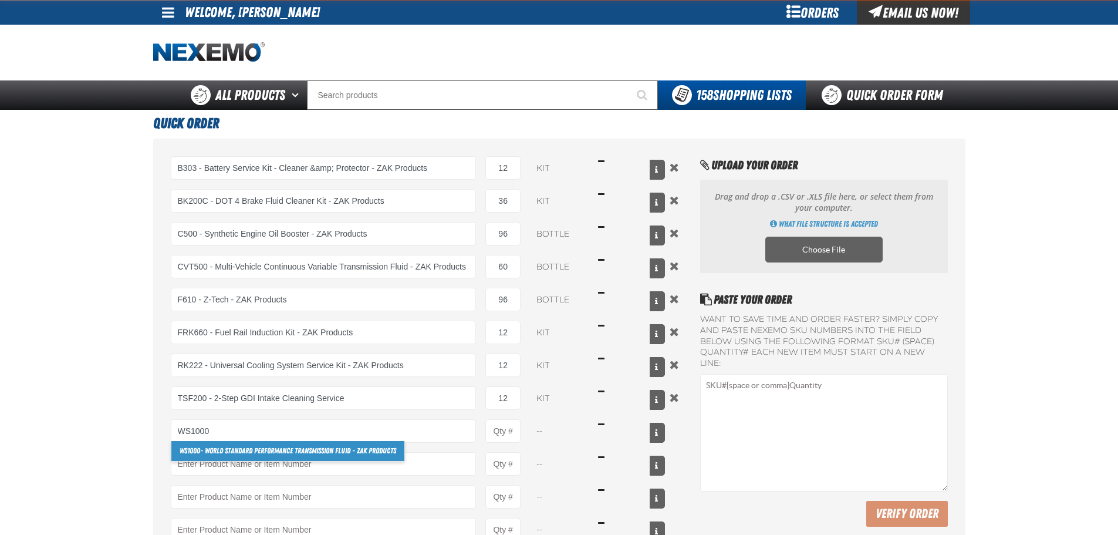
click at [217, 450] on link "WS1000 - World Standard Performance Transmission Fluid - ZAK Products" at bounding box center [287, 451] width 233 height 20
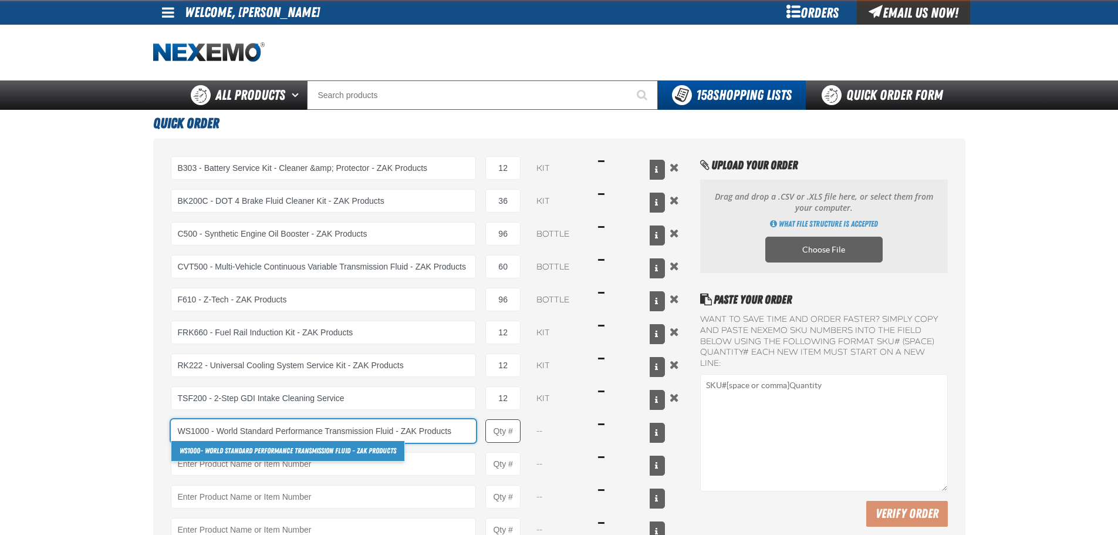
type input "WS1000 - World Standard Performance Transmission Fluid - ZAK Products"
type input "1"
select select "bottle"
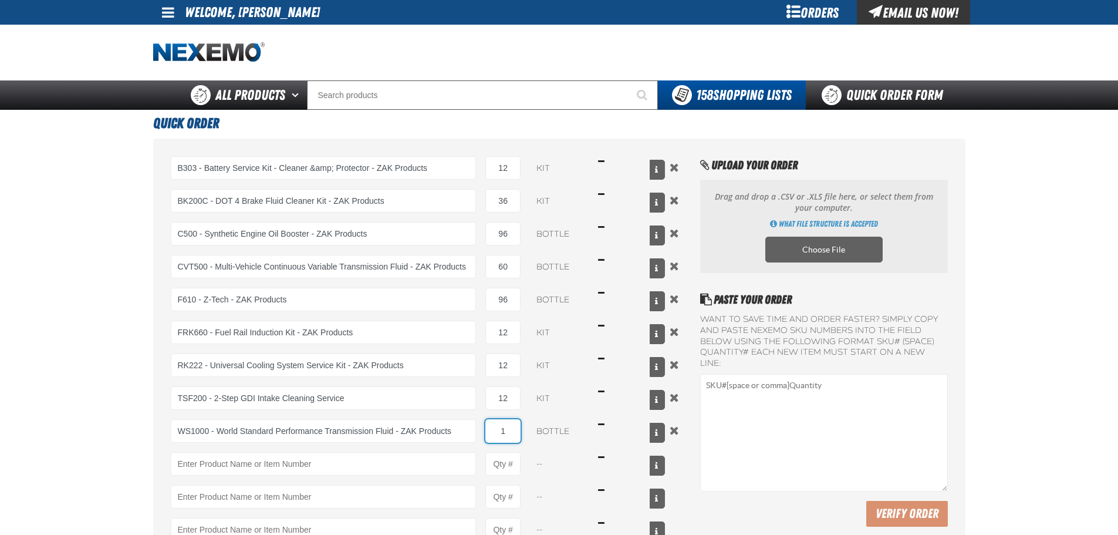
drag, startPoint x: 507, startPoint y: 427, endPoint x: 514, endPoint y: 426, distance: 7.7
click at [511, 427] on input "1" at bounding box center [503, 430] width 35 height 23
click at [514, 426] on input "1" at bounding box center [503, 430] width 35 height 23
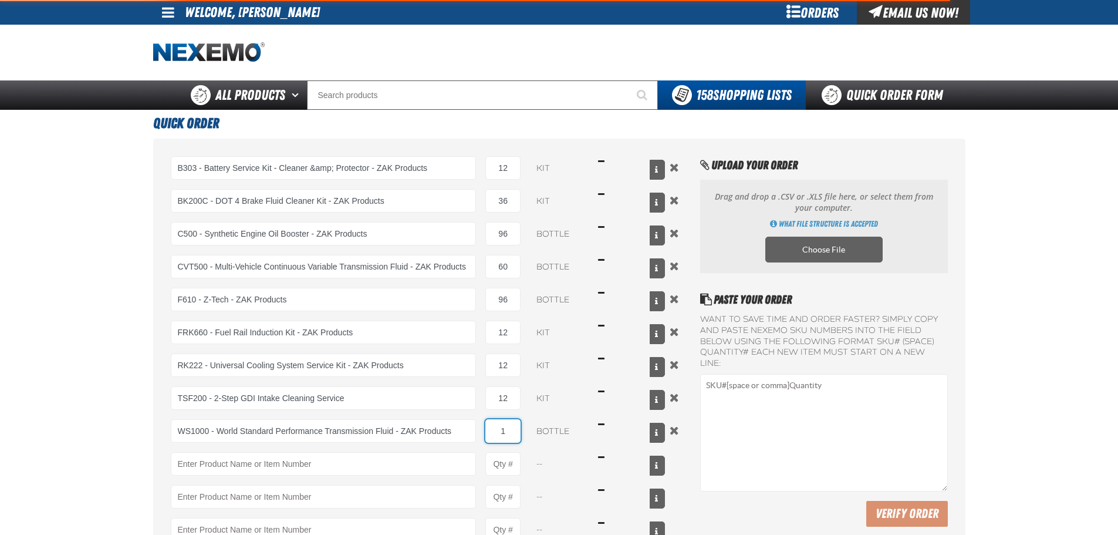
type input "WS1000 - World Standard Performance Transmission Fluid - ZAK Products"
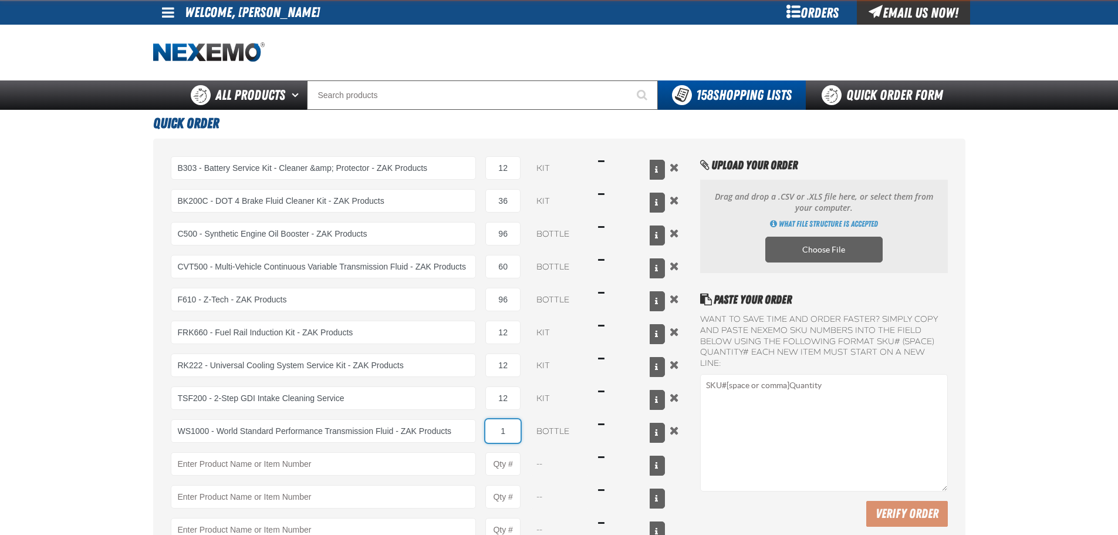
click at [513, 428] on input "1" at bounding box center [503, 430] width 35 height 23
click at [513, 429] on input "1" at bounding box center [503, 430] width 35 height 23
type input "48"
click at [109, 430] on main "Quick Order B303 - Battery Service Kit - Cleaner &amp; Protector - ZAK Products…" at bounding box center [559, 394] width 1118 height 568
click at [97, 389] on main "Quick Order B303 - Battery Service Kit - Cleaner &amp; Protector - ZAK Products…" at bounding box center [559, 394] width 1118 height 568
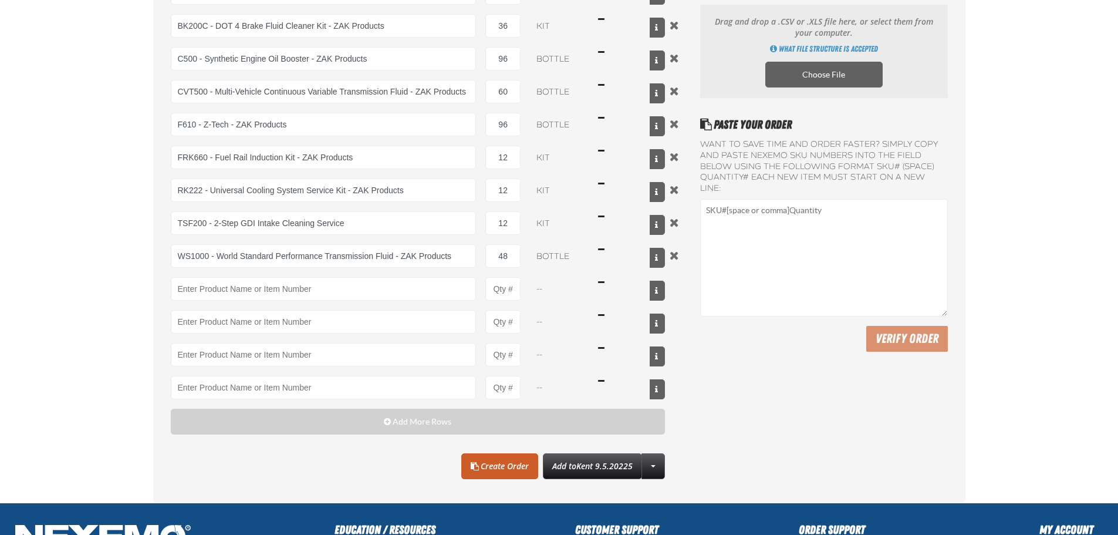
scroll to position [294, 0]
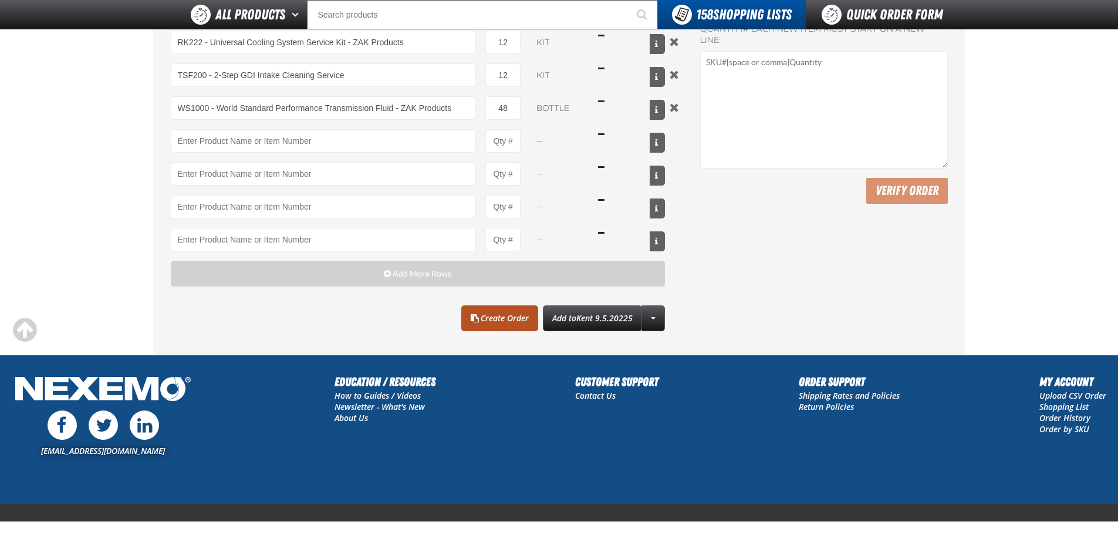
click at [512, 312] on link "Create Order" at bounding box center [499, 318] width 77 height 26
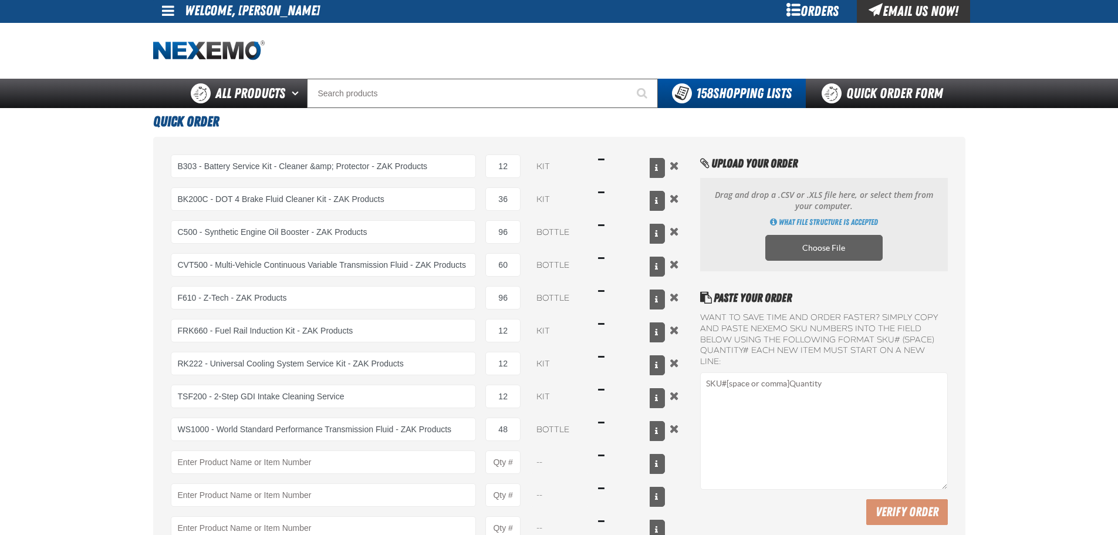
scroll to position [0, 0]
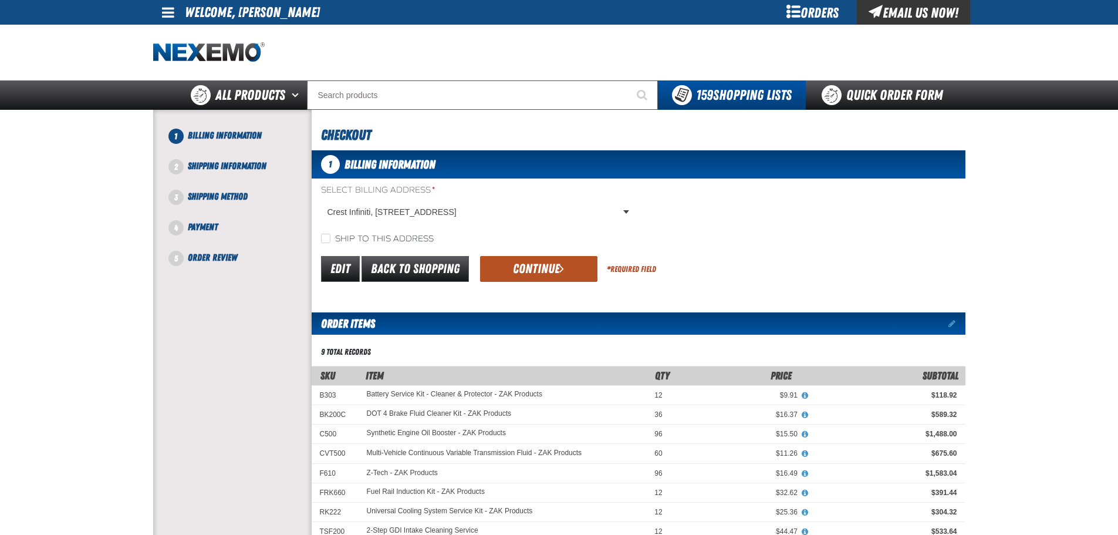
click at [522, 268] on button "Continue" at bounding box center [538, 269] width 117 height 26
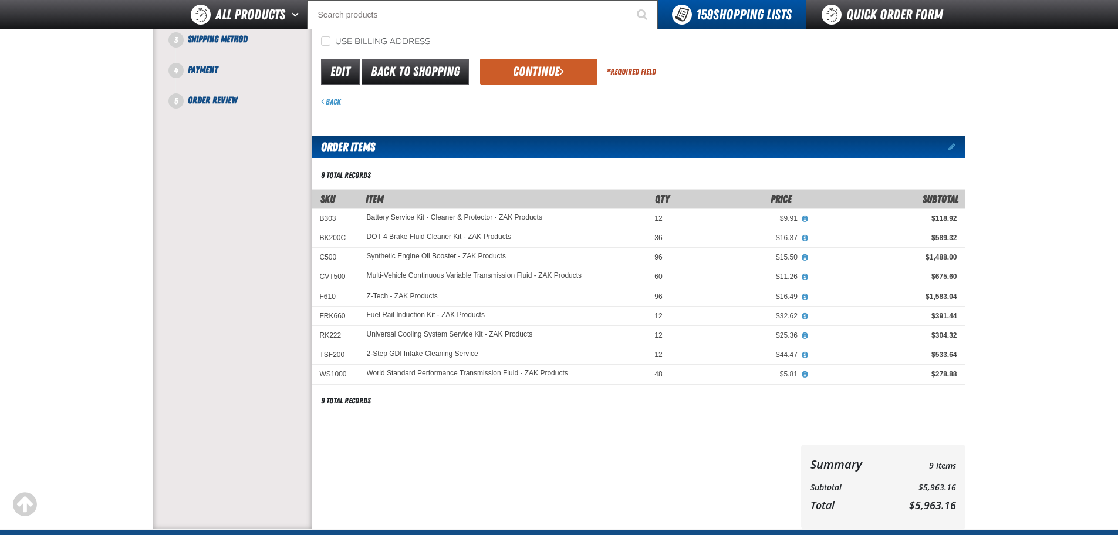
scroll to position [93, 0]
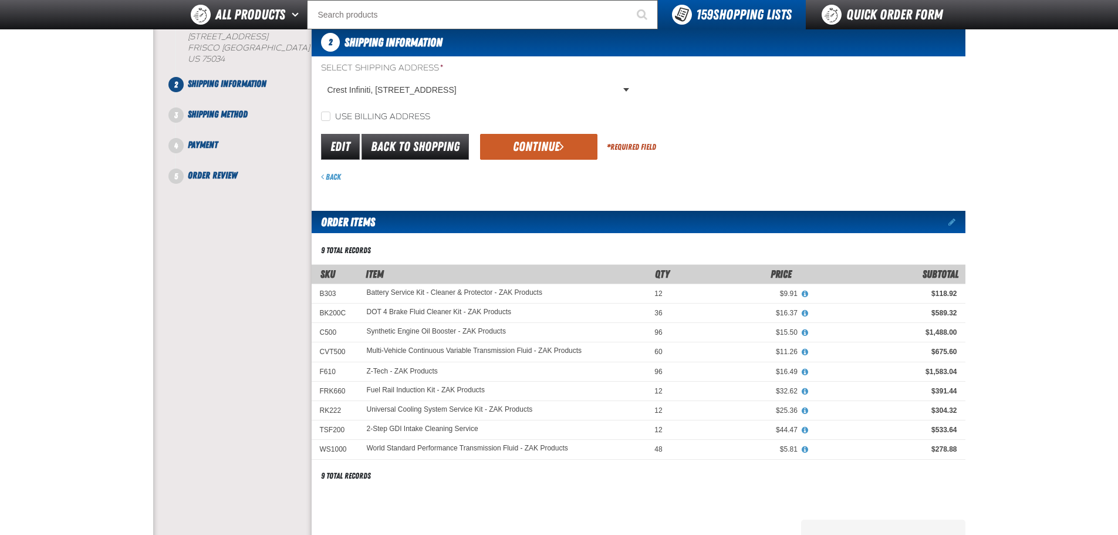
click at [510, 149] on button "Continue" at bounding box center [538, 147] width 117 height 26
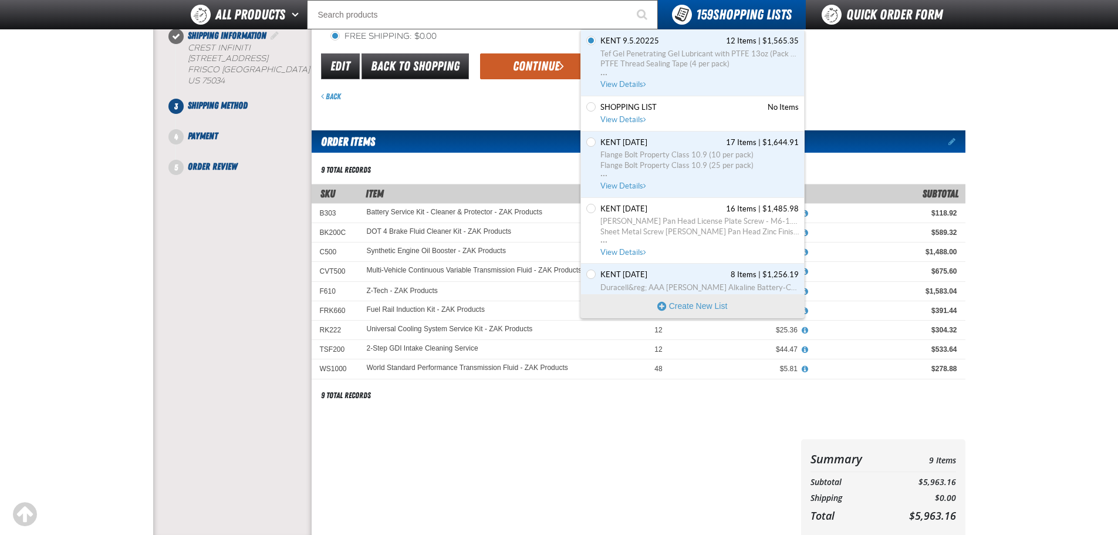
scroll to position [0, 0]
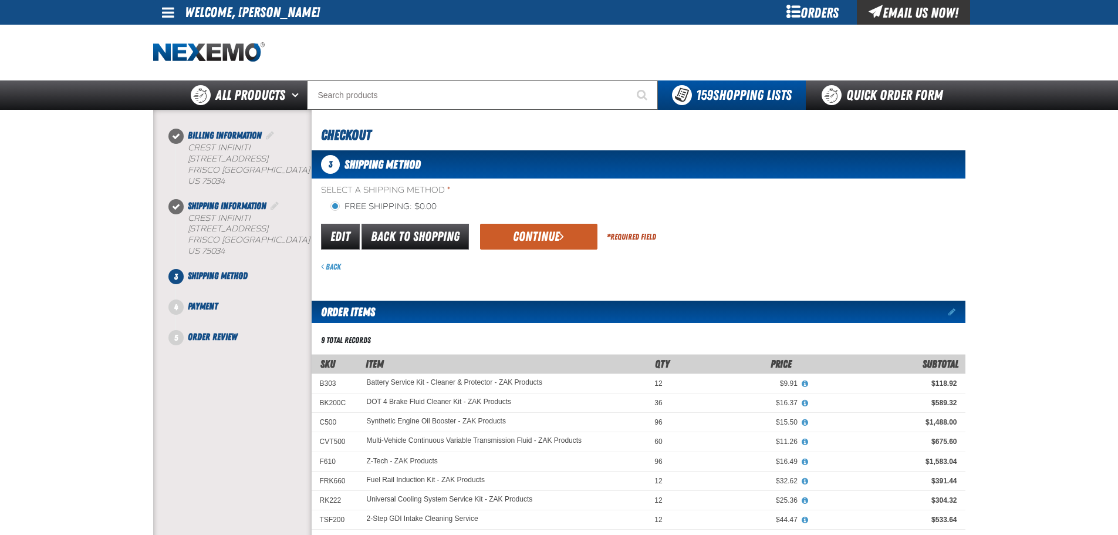
click at [537, 222] on div "Edit Back to Shopping Continue * Required Field" at bounding box center [639, 237] width 654 height 30
click at [535, 240] on button "Continue" at bounding box center [538, 237] width 117 height 26
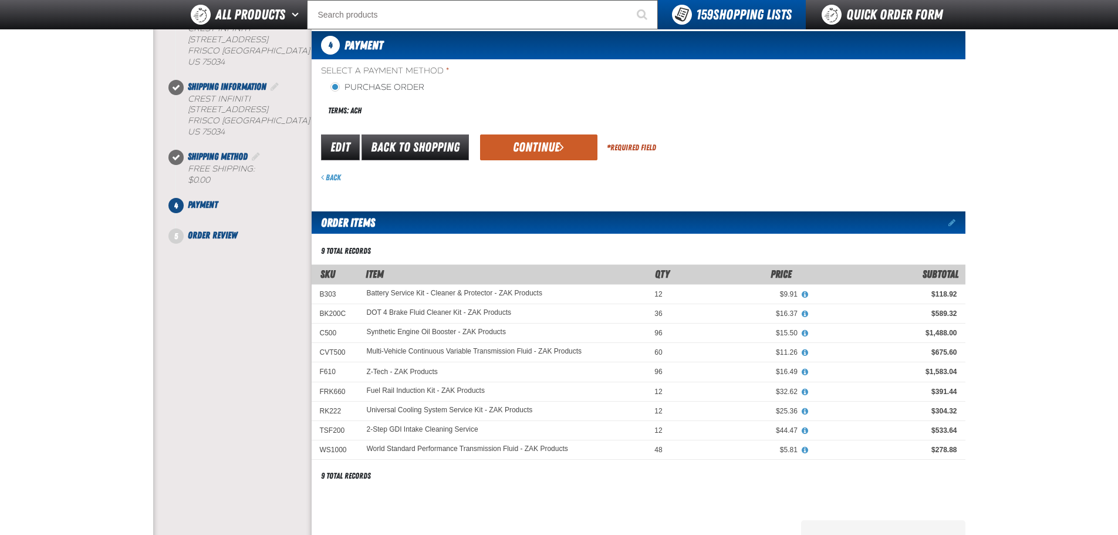
scroll to position [59, 0]
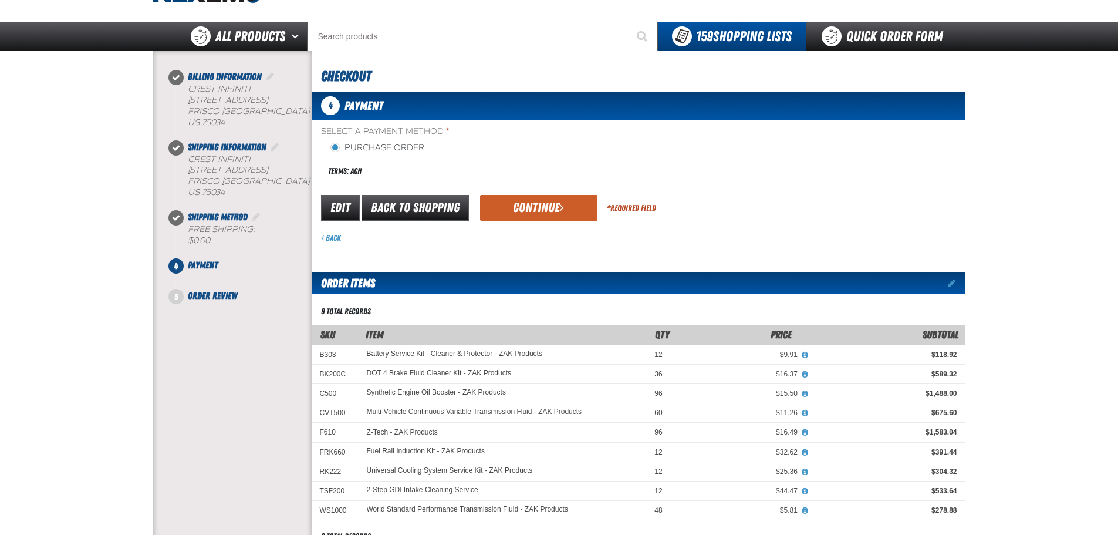
click at [566, 221] on div "Edit Back to Shopping Continue * Required Field" at bounding box center [639, 208] width 654 height 30
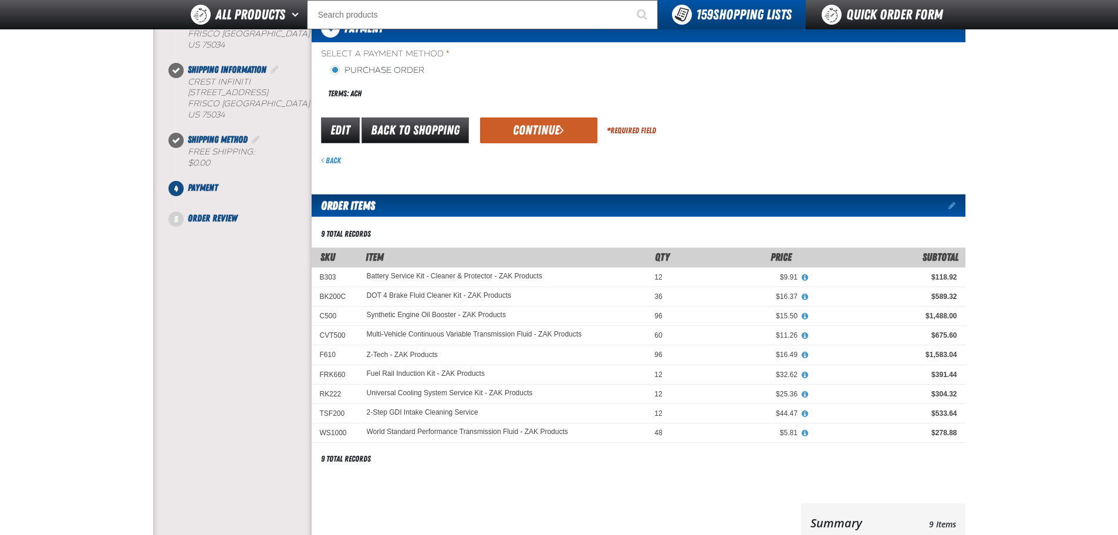
scroll to position [106, 0]
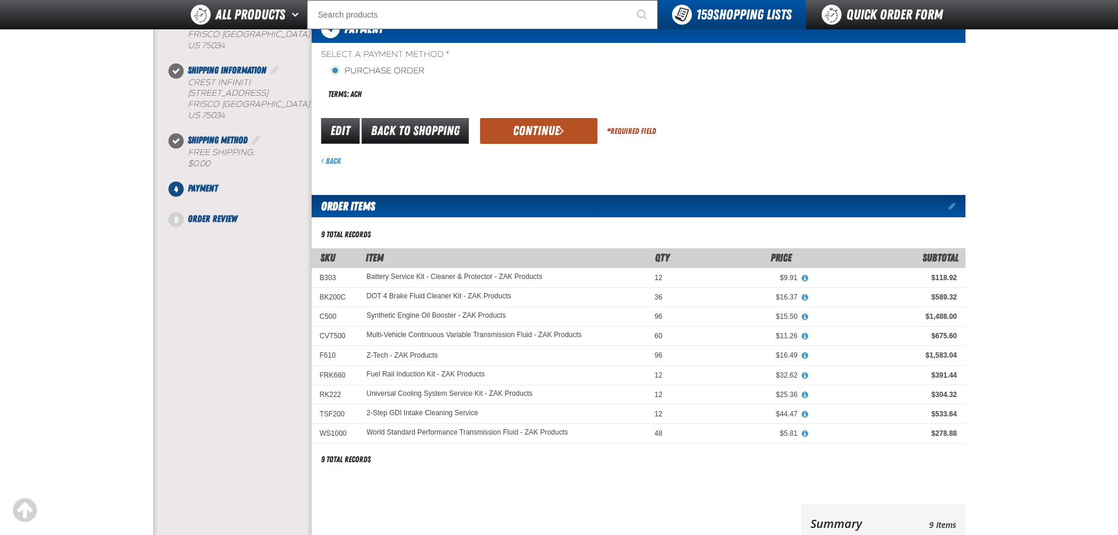
click at [522, 137] on button "Continue" at bounding box center [538, 131] width 117 height 26
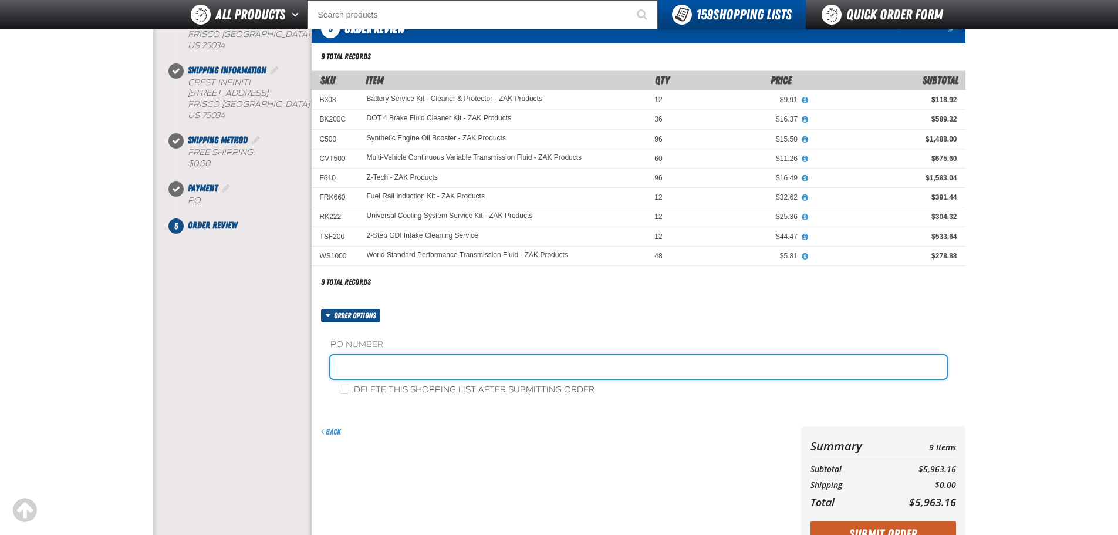
click at [375, 357] on input "text" at bounding box center [639, 366] width 616 height 23
paste input "881007"
type input "881007-BI"
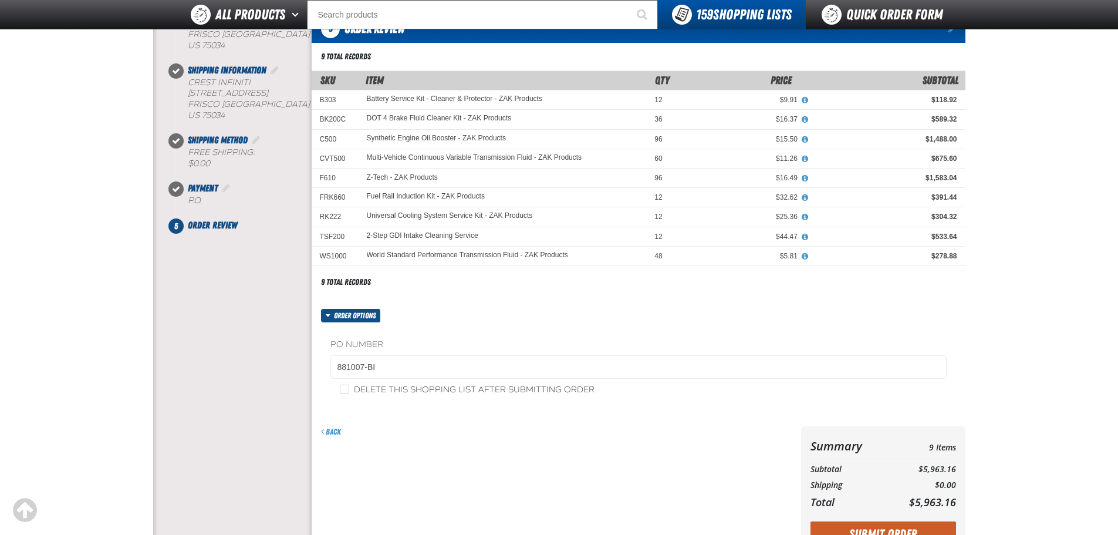
click at [409, 395] on div "PO Number 881007-BI Delete this shopping list after submitting order" at bounding box center [639, 367] width 654 height 90
click at [396, 385] on label "Delete this shopping list after submitting order" at bounding box center [467, 390] width 255 height 11
click at [349, 385] on input "Delete this shopping list after submitting order" at bounding box center [344, 389] width 9 height 9
checkbox input "true"
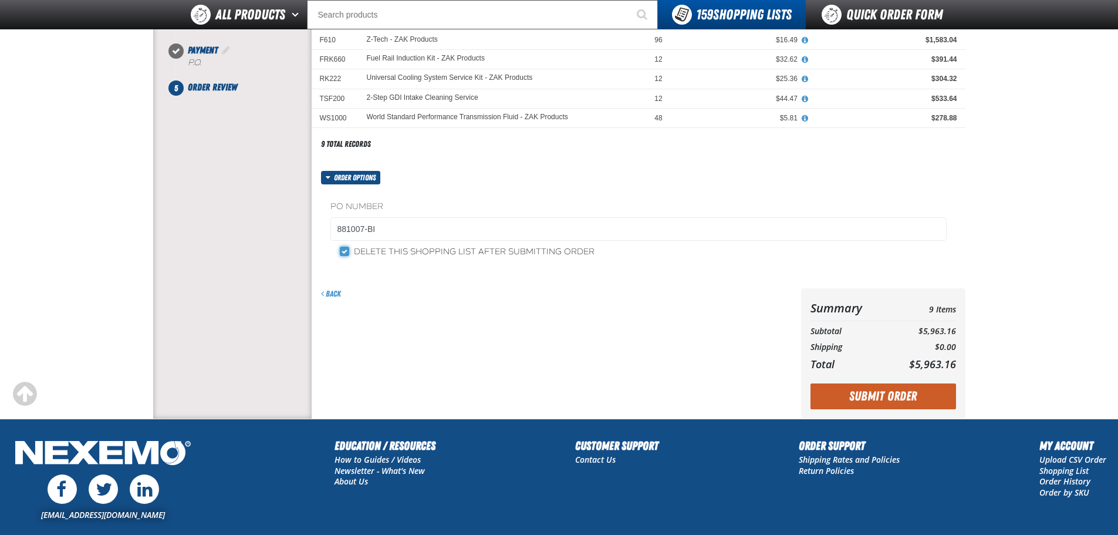
scroll to position [282, 0]
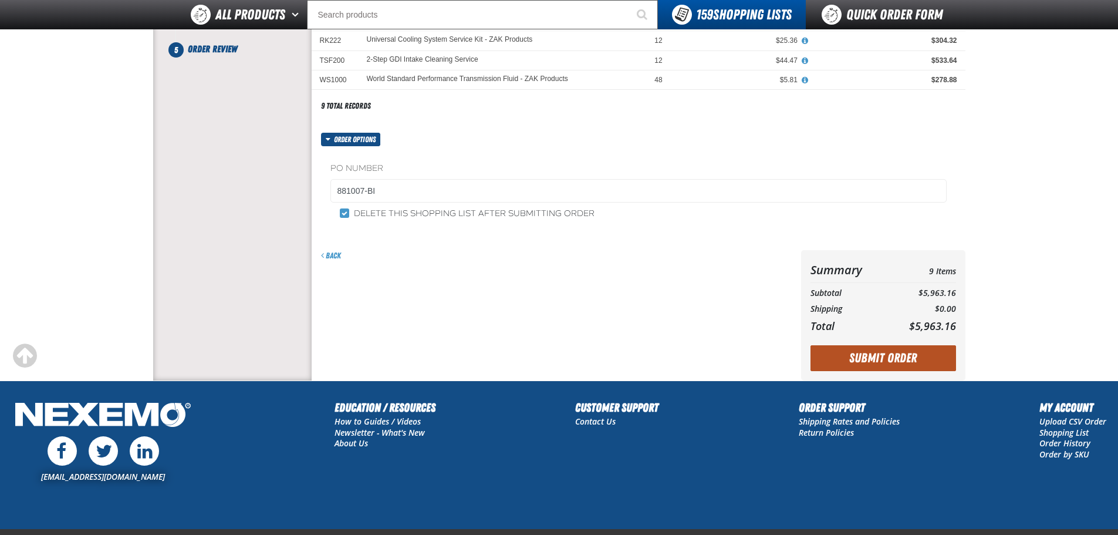
click at [880, 365] on button "Submit Order" at bounding box center [884, 358] width 146 height 26
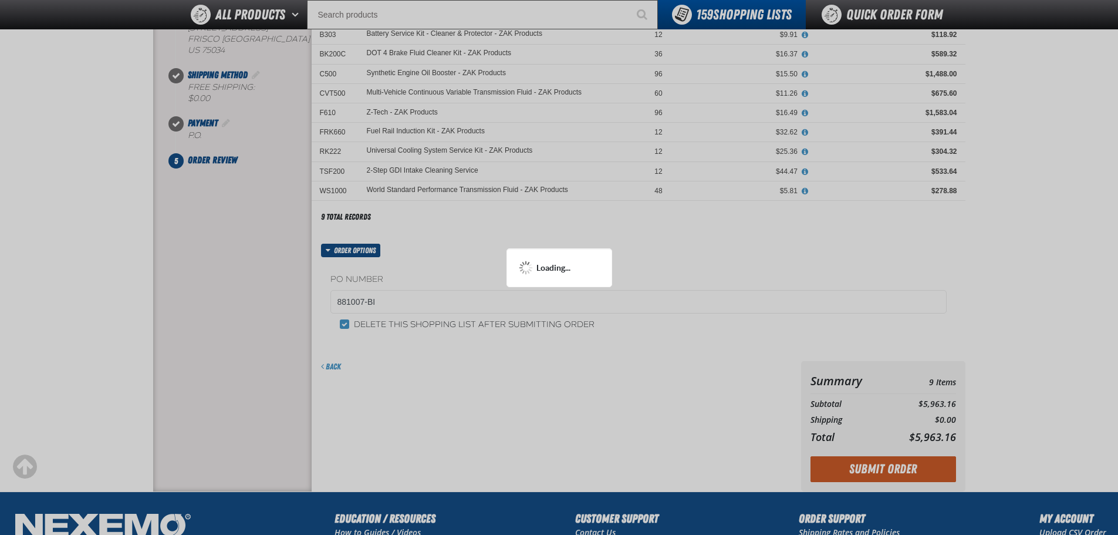
scroll to position [165, 0]
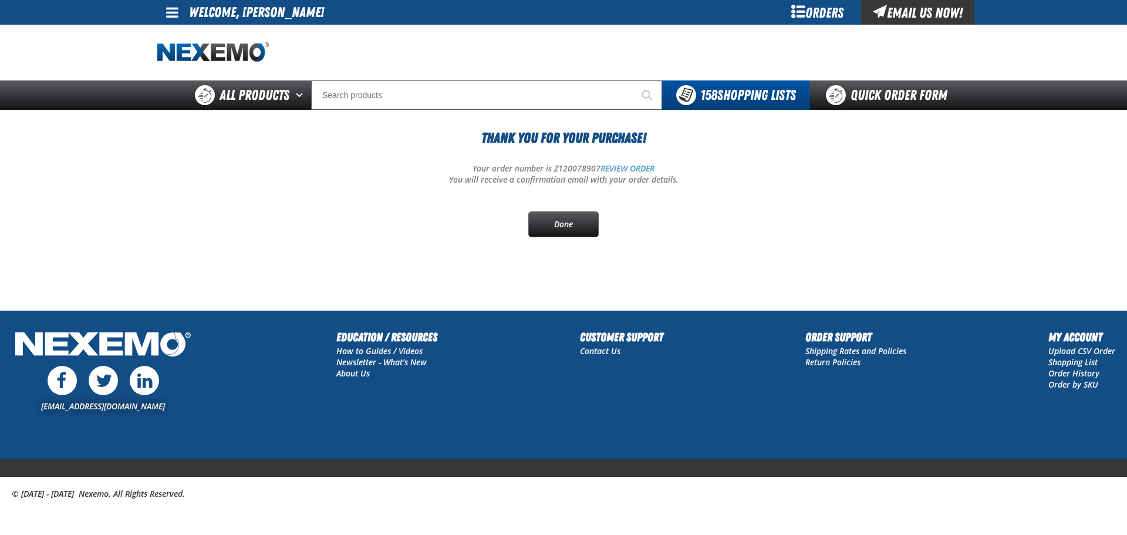
click at [571, 164] on p "Your order number is Z120078907 REVIEW ORDER" at bounding box center [563, 168] width 813 height 11
click at [571, 165] on p "Your order number is Z120078907 REVIEW ORDER" at bounding box center [563, 168] width 813 height 11
copy p "Z120078907"
click at [363, 261] on section "Thank You For Your Purchase! Your order number is Z120078907 REVIEW ORDER You w…" at bounding box center [563, 194] width 813 height 169
click at [615, 164] on link "REVIEW ORDER" at bounding box center [628, 168] width 54 height 11
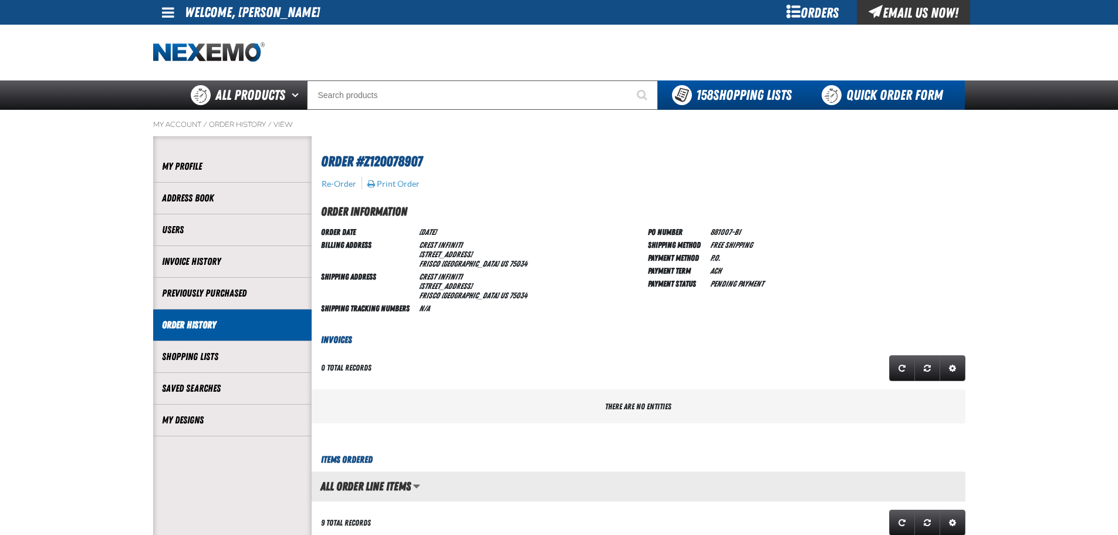
click at [860, 97] on link "Quick Order Form" at bounding box center [885, 94] width 159 height 29
